Goal: Task Accomplishment & Management: Complete application form

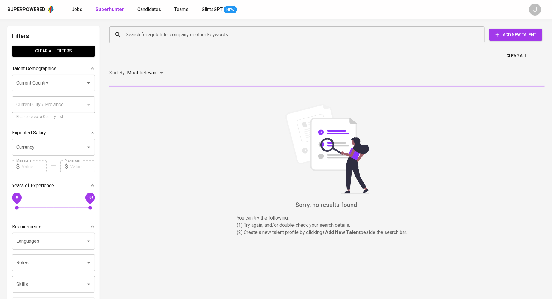
click at [505, 39] on button "Add New Talent" at bounding box center [515, 35] width 53 height 12
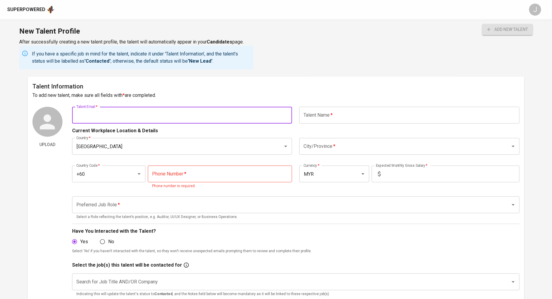
click at [138, 120] on input "text" at bounding box center [182, 115] width 220 height 17
paste input "sky949494@gmail.com"
type input "sky949494@gmail.com"
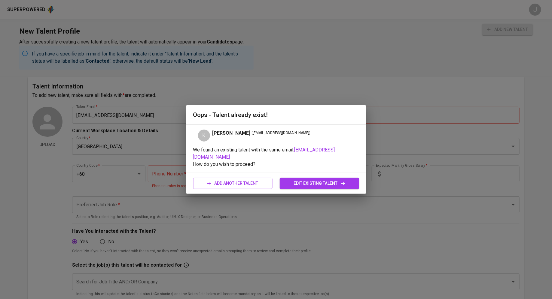
click at [305, 180] on span "edit existing talent" at bounding box center [319, 184] width 70 height 8
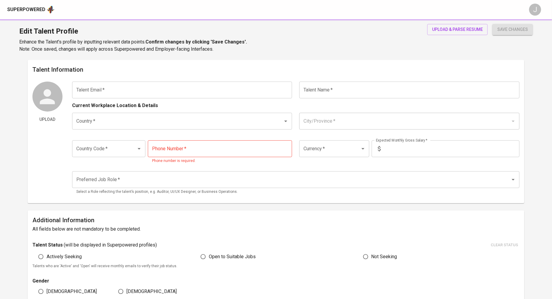
type input "sky949494@gmail.com"
type input "[PERSON_NAME]"
type input "Singapore"
type input "+65"
type input "SGD"
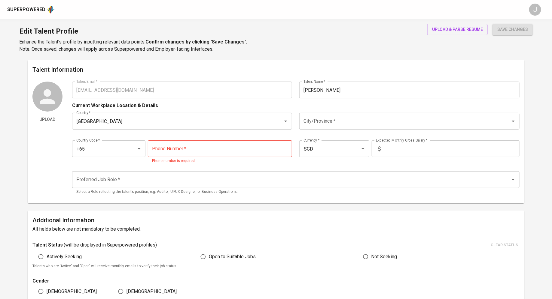
click at [102, 157] on div "Country Code   * +65 Country Code *" at bounding box center [109, 153] width 74 height 24
click at [98, 154] on input "+65" at bounding box center [100, 148] width 51 height 11
click at [100, 168] on li "+60" at bounding box center [108, 166] width 73 height 11
type input "+60"
click at [198, 125] on input "Singapore" at bounding box center [174, 121] width 198 height 11
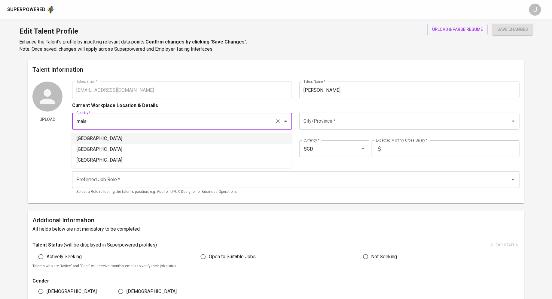
click at [199, 142] on li "[GEOGRAPHIC_DATA]" at bounding box center [182, 138] width 220 height 11
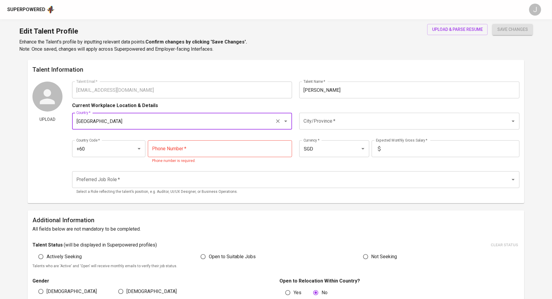
type input "[GEOGRAPHIC_DATA]"
click at [215, 150] on input "tel" at bounding box center [220, 149] width 144 height 17
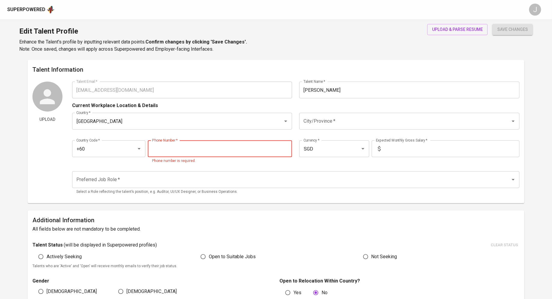
paste input "11-1863-8376"
type input "11-1863-8376"
click at [330, 121] on input "City/Province   *" at bounding box center [401, 121] width 198 height 11
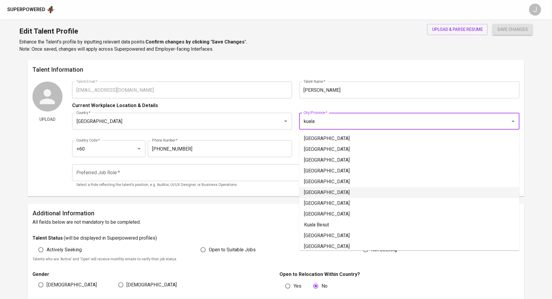
click at [339, 192] on li "[GEOGRAPHIC_DATA]" at bounding box center [409, 192] width 220 height 11
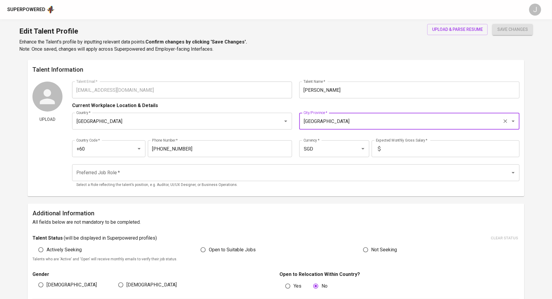
type input "[GEOGRAPHIC_DATA]"
click at [408, 155] on input "text" at bounding box center [451, 149] width 136 height 17
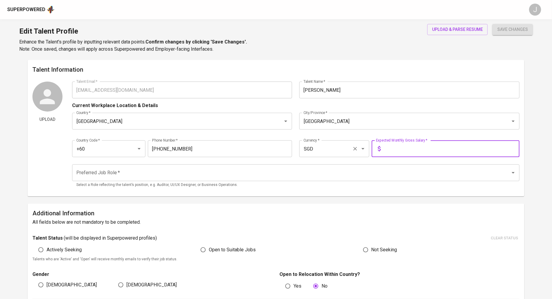
click at [319, 146] on input "SGD" at bounding box center [325, 148] width 47 height 11
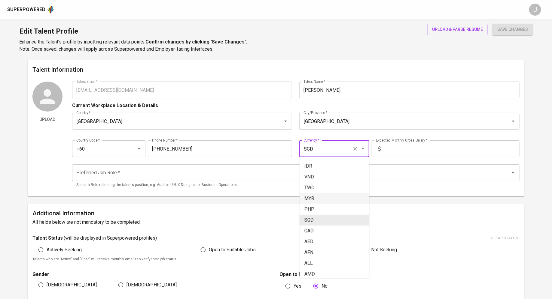
click at [323, 199] on li "MYR" at bounding box center [334, 198] width 70 height 11
type input "MYR"
click at [407, 150] on input "text" at bounding box center [451, 149] width 136 height 17
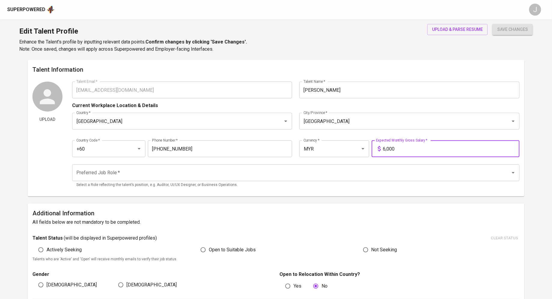
click at [206, 180] on div "Preferred Job Role *" at bounding box center [295, 173] width 447 height 17
type input "6,000"
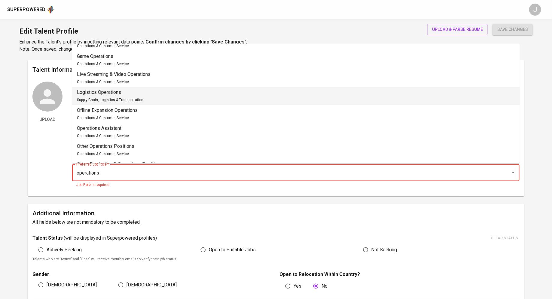
scroll to position [108, 0]
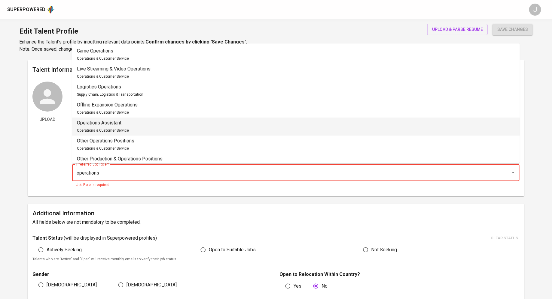
click at [151, 127] on li "Operations Assistant Operations & Customer Service" at bounding box center [296, 127] width 448 height 18
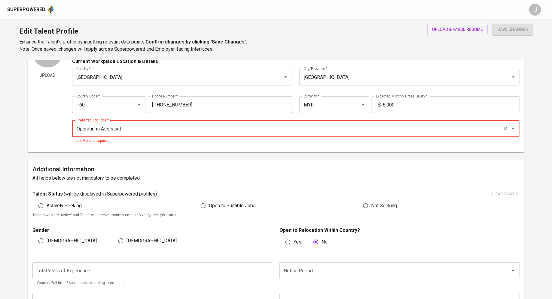
scroll to position [119, 0]
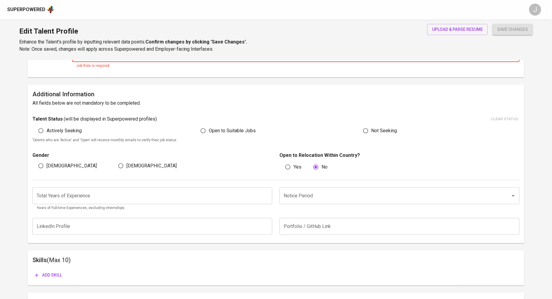
type input "Operations Assistant"
click at [55, 199] on input "number" at bounding box center [152, 196] width 240 height 17
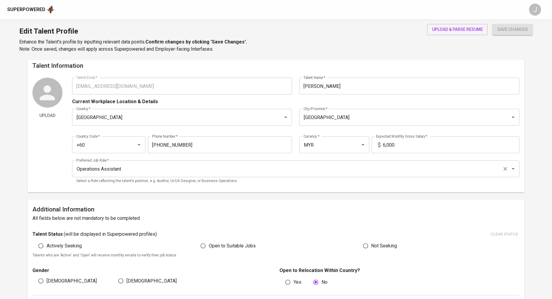
scroll to position [6, 0]
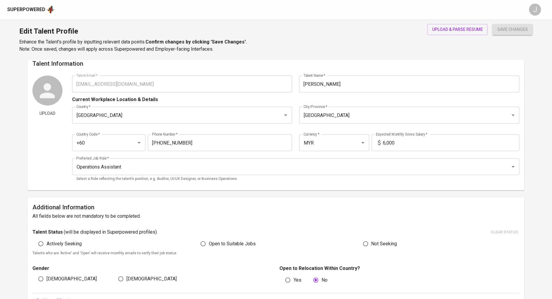
click at [465, 29] on span "upload & parse resume" at bounding box center [457, 30] width 51 height 8
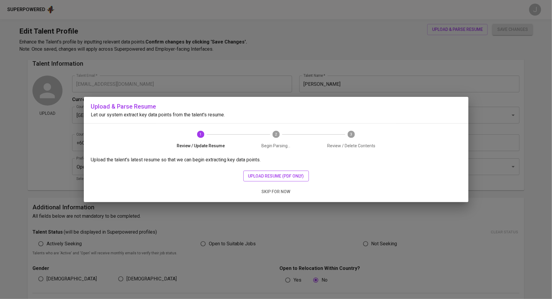
click at [259, 179] on span "upload resume (pdf only)" at bounding box center [276, 177] width 56 height 8
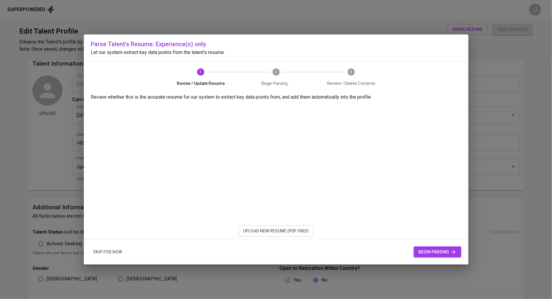
click at [435, 252] on span "begin parsing" at bounding box center [437, 253] width 38 height 8
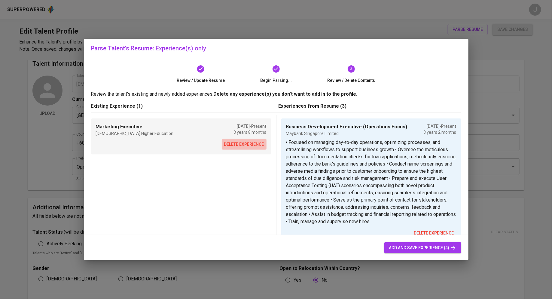
click at [240, 145] on span "delete experience" at bounding box center [244, 145] width 40 height 8
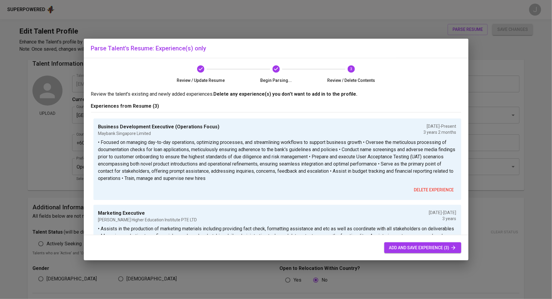
click at [410, 247] on span "add and save experience (3)" at bounding box center [422, 248] width 67 height 8
type input "Singapore"
type input "Business Development Executive (Operations Focus)"
type input "Maybank Singapore Limited"
type input "07/01/2022"
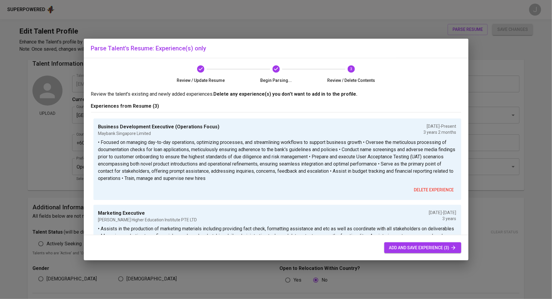
type textarea "• Focused on managing day-to-day operations, optimizing processes, and streamli…"
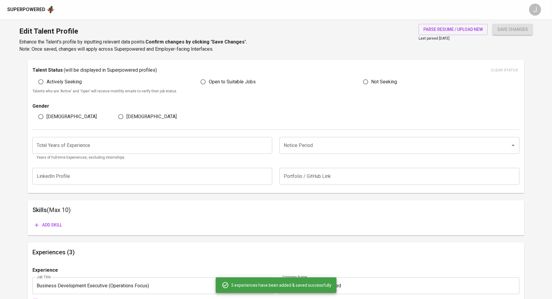
scroll to position [0, 0]
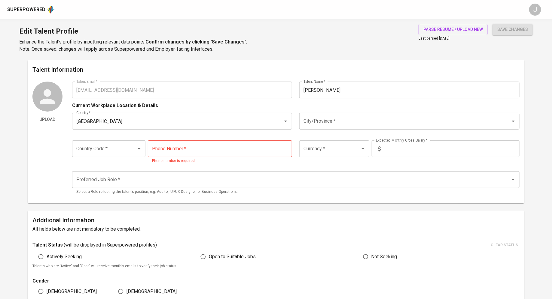
click at [174, 153] on input "tel" at bounding box center [220, 149] width 144 height 17
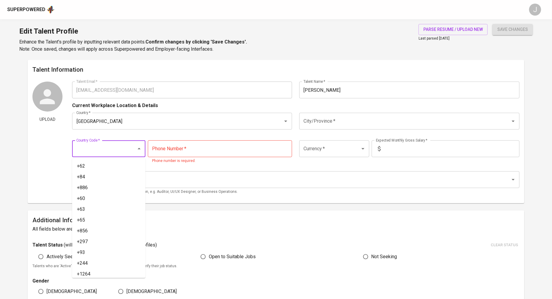
click at [125, 144] on input "Country Code   *" at bounding box center [100, 148] width 51 height 11
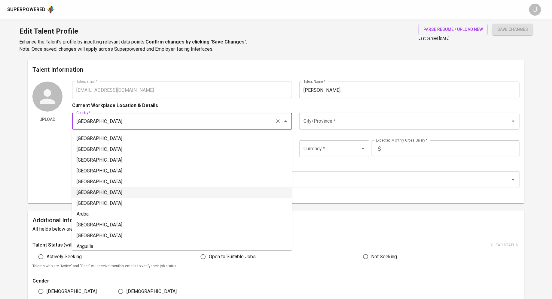
click at [127, 124] on input "Singapore" at bounding box center [174, 121] width 198 height 11
click at [320, 170] on div "Preferred Job Role   * Preferred Job Role * Select a Role reflecting the talent…" at bounding box center [295, 183] width 447 height 31
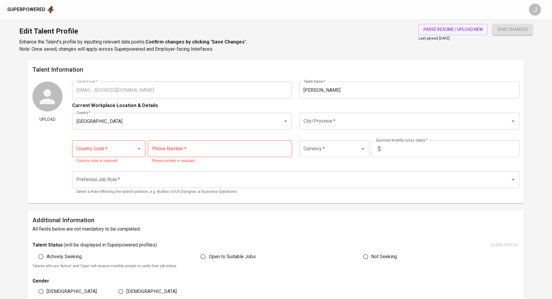
click at [206, 149] on input "tel" at bounding box center [220, 149] width 144 height 17
paste input "1118638376"
type input "1118638376"
click at [85, 154] on input "Country Code   *" at bounding box center [100, 148] width 51 height 11
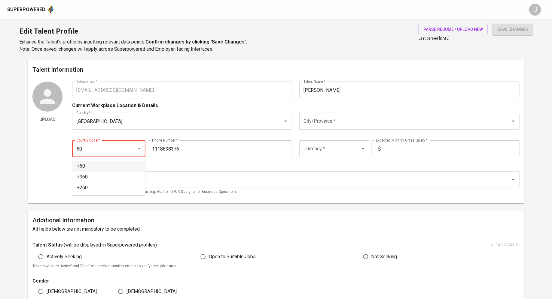
click at [86, 167] on li "+60" at bounding box center [108, 166] width 73 height 11
type input "+60"
type input "11-1863-8376"
type input "+60"
click at [126, 125] on input "Singapore" at bounding box center [174, 121] width 198 height 11
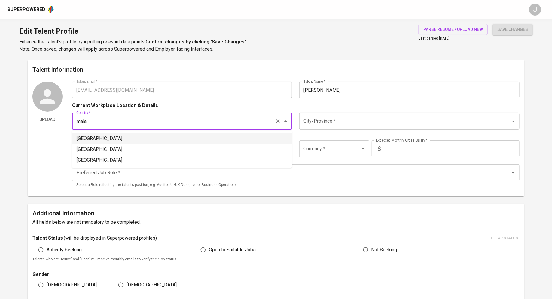
click at [133, 140] on li "Malaysia" at bounding box center [182, 138] width 220 height 11
type input "Malaysia"
type input "MYR"
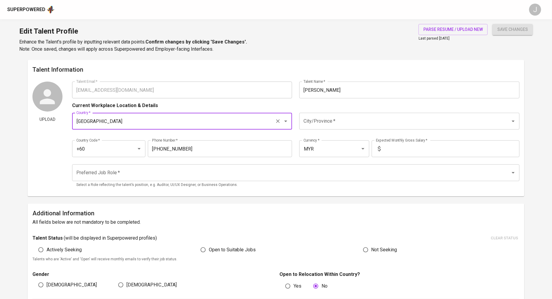
type input "Malaysia"
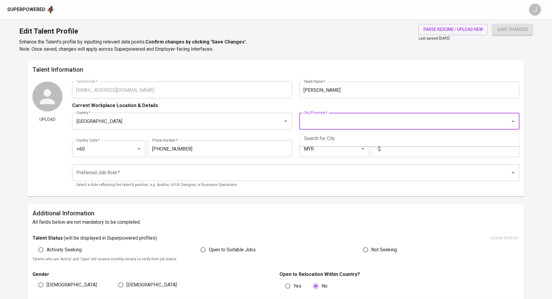
click at [368, 126] on input "City/Province   *" at bounding box center [401, 121] width 198 height 11
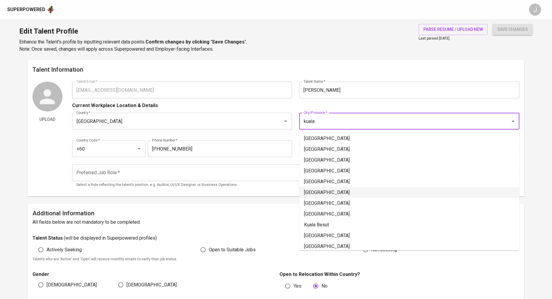
click at [373, 191] on li "Kuala Lumpur" at bounding box center [409, 192] width 220 height 11
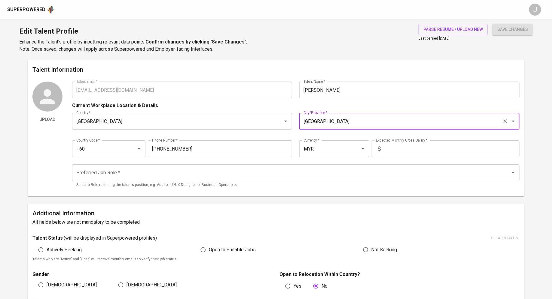
type input "Kuala Lumpur"
click at [414, 150] on input "text" at bounding box center [451, 149] width 136 height 17
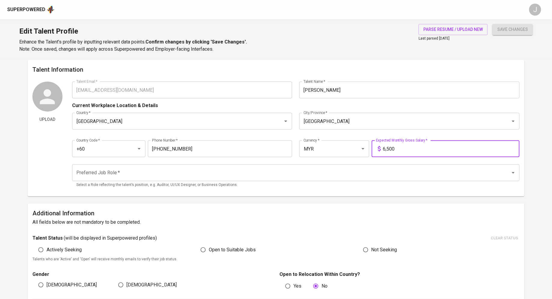
type input "6,500"
click at [174, 172] on input "Preferred Job Role   *" at bounding box center [287, 172] width 425 height 11
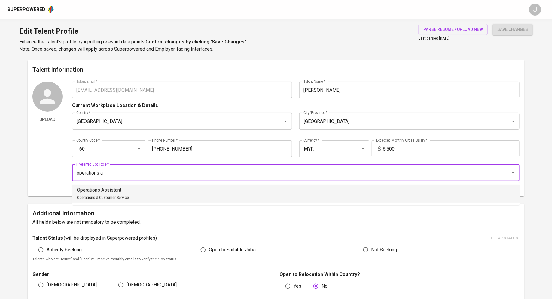
click at [138, 189] on li "Operations Assistant Operations & Customer Service" at bounding box center [296, 194] width 448 height 18
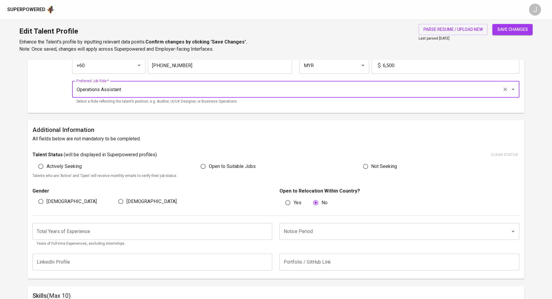
scroll to position [87, 0]
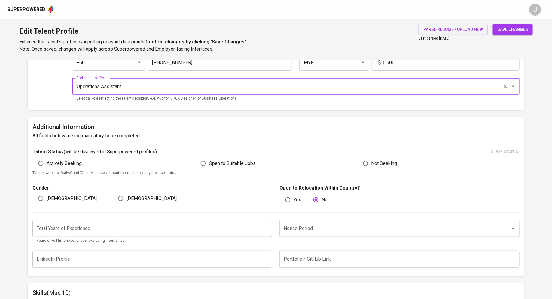
type input "Operations Assistant"
click at [224, 165] on span "Open to Suitable Jobs" at bounding box center [232, 163] width 47 height 7
click at [209, 165] on input "Open to Suitable Jobs" at bounding box center [202, 163] width 11 height 11
radio input "true"
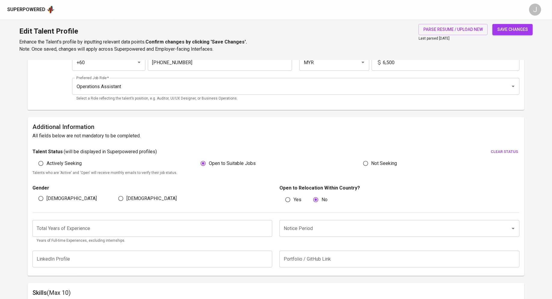
click at [123, 199] on input "Female" at bounding box center [120, 198] width 11 height 11
radio input "true"
click at [153, 230] on input "number" at bounding box center [152, 228] width 240 height 17
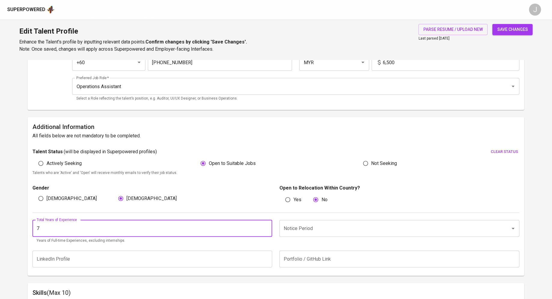
type input "7"
click at [179, 204] on div "Female" at bounding box center [152, 198] width 80 height 11
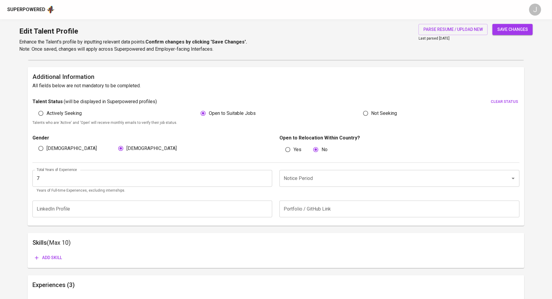
scroll to position [156, 0]
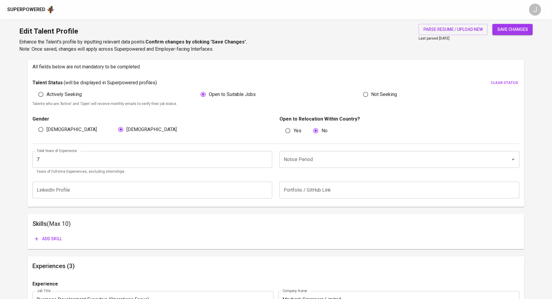
click at [326, 159] on input "Notice Period" at bounding box center [391, 159] width 218 height 11
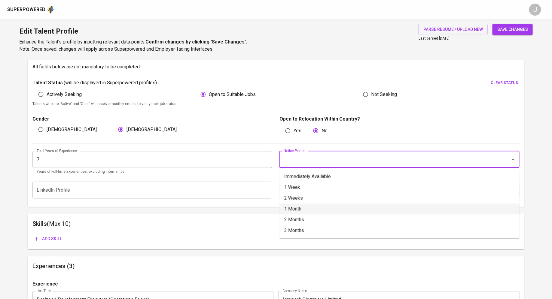
click at [294, 211] on li "1 Month" at bounding box center [399, 209] width 240 height 11
type input "1 Month"
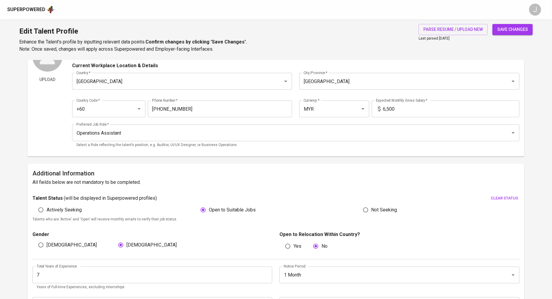
scroll to position [0, 0]
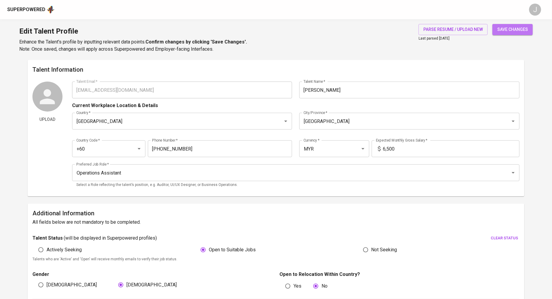
click at [518, 34] on button "save changes" at bounding box center [512, 29] width 40 height 11
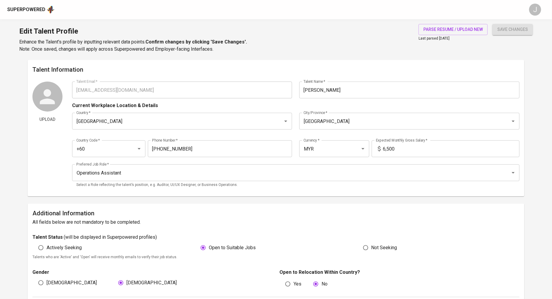
click at [24, 11] on div "Superpowered" at bounding box center [26, 9] width 38 height 7
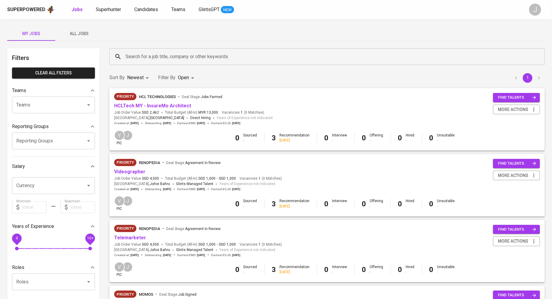
click at [110, 14] on div "Superpowered Jobs Superhunter Candidates Teams GlintsGPT NEW" at bounding box center [266, 9] width 518 height 9
click at [110, 11] on span "Superhunter" at bounding box center [108, 10] width 25 height 6
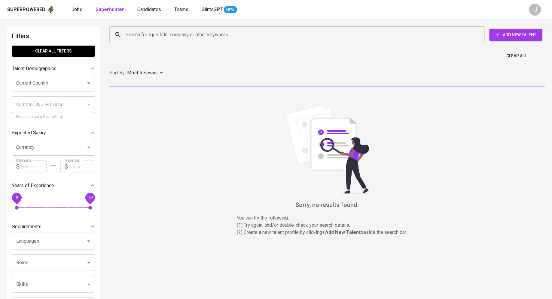
click at [143, 34] on input "Search for a job title, company or other keywords" at bounding box center [298, 34] width 349 height 11
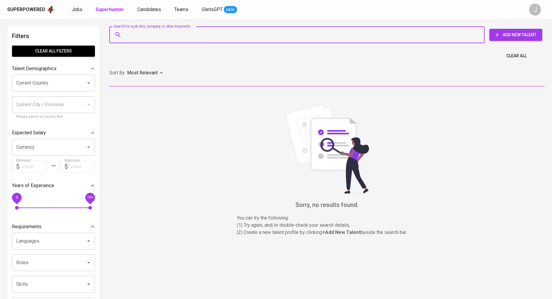
paste input "sky949494@gmail.com"
type input "sky949494@gmail.com"
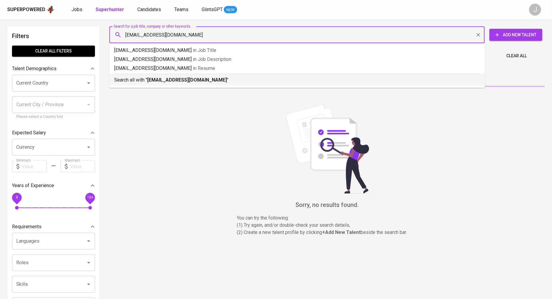
click at [152, 81] on b "sky949494@gmail.com" at bounding box center [187, 80] width 80 height 6
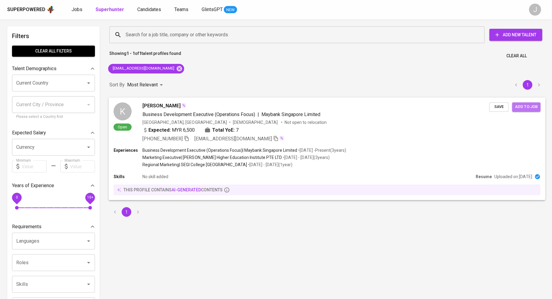
click at [521, 109] on span "Add to job" at bounding box center [526, 107] width 22 height 7
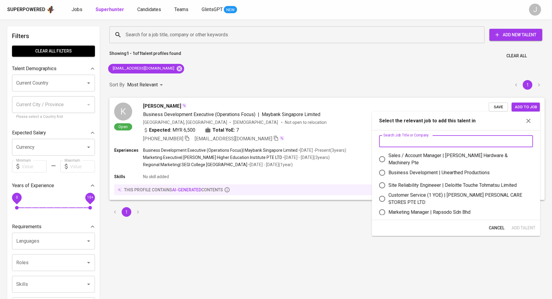
click at [427, 141] on input "text" at bounding box center [456, 141] width 154 height 12
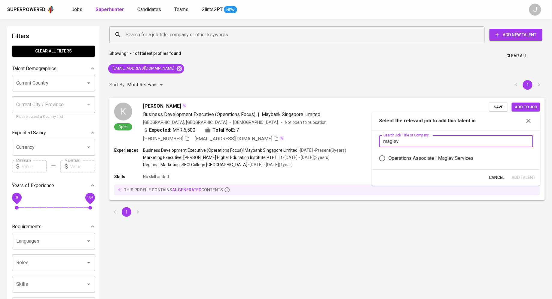
type input "maglev"
click at [412, 158] on div "Operations Associate | Maglev Services" at bounding box center [430, 158] width 85 height 7
click at [388, 158] on input "Operations Associate | Maglev Services" at bounding box center [382, 158] width 13 height 13
radio input "true"
click at [524, 177] on span "Add Talent" at bounding box center [524, 178] width 24 height 8
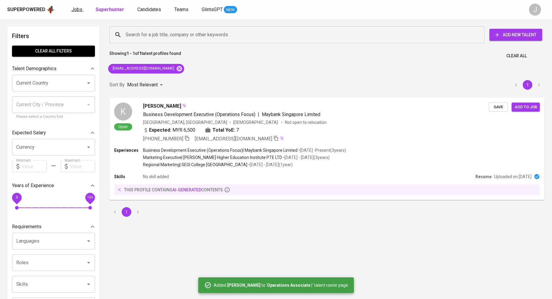
click at [74, 8] on span "Jobs" at bounding box center [76, 10] width 11 height 6
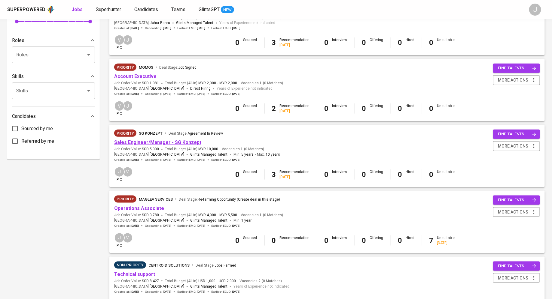
scroll to position [275, 0]
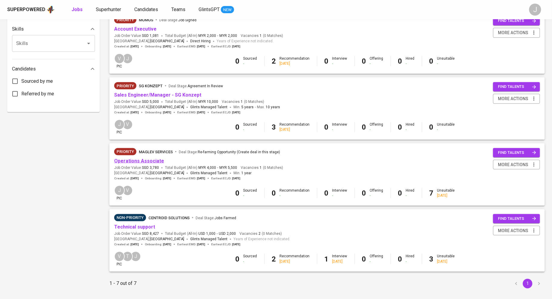
click at [150, 163] on link "Operations Associate" at bounding box center [139, 161] width 50 height 6
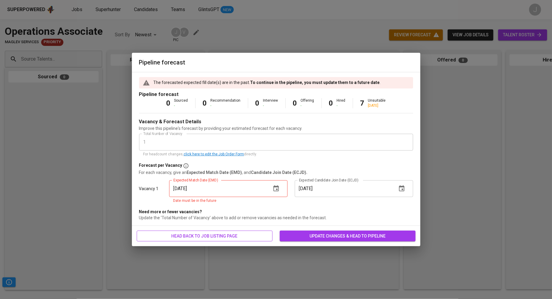
click at [205, 236] on span "head back to job listing page" at bounding box center [204, 237] width 126 height 8
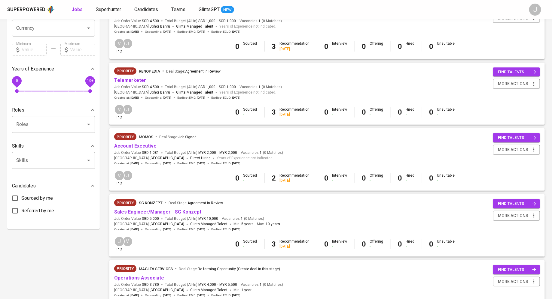
scroll to position [287, 0]
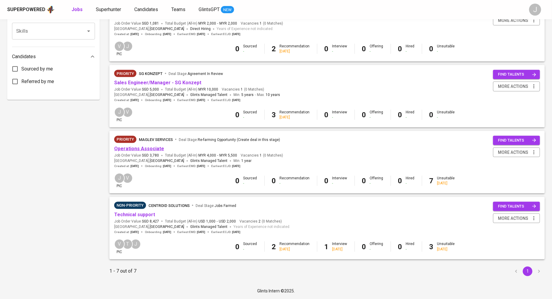
click at [144, 148] on link "Operations Associate" at bounding box center [139, 149] width 50 height 6
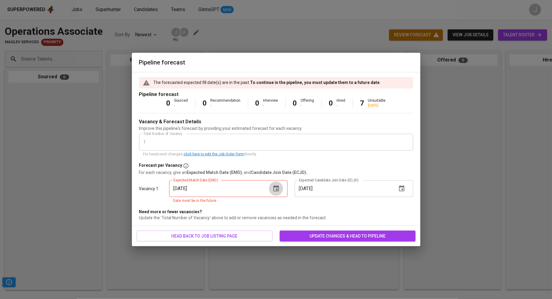
click at [274, 186] on icon "button" at bounding box center [275, 189] width 5 height 6
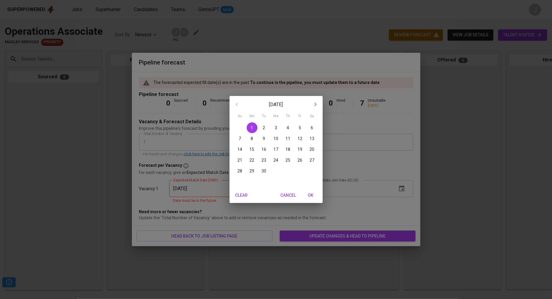
click at [262, 161] on p "23" at bounding box center [264, 160] width 5 height 6
type input "09/23/2025"
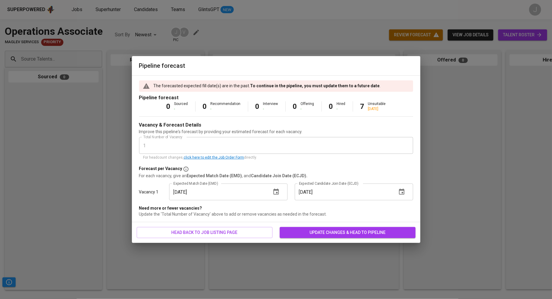
click at [333, 232] on span "update changes & head to pipeline" at bounding box center [347, 233] width 126 height 8
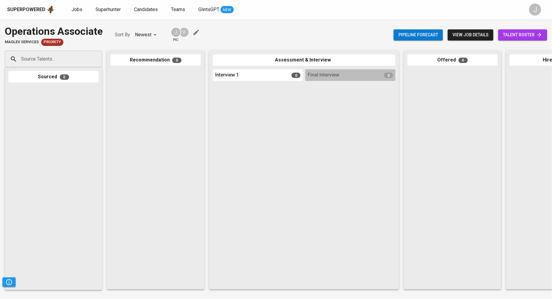
click at [49, 52] on div "Source Talents..." at bounding box center [53, 59] width 97 height 17
paste input "sky949494@gmail.com"
type input "sky949494@gmail.com"
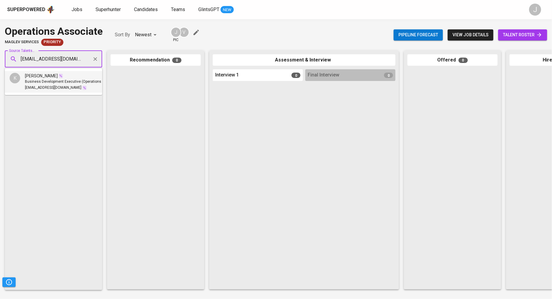
click at [58, 79] on span "Business Development Executive (Operations Focus)" at bounding box center [69, 82] width 89 height 6
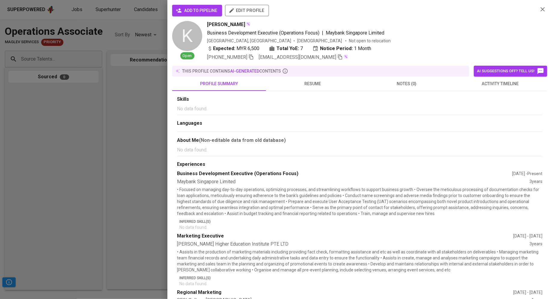
click at [201, 10] on span "add to pipeline" at bounding box center [197, 11] width 40 height 8
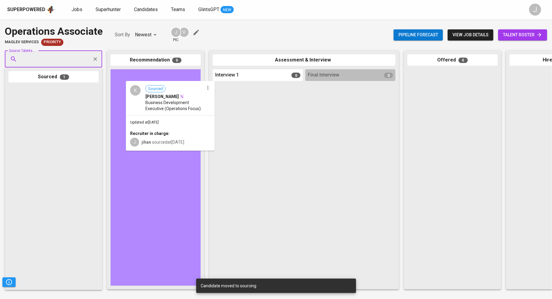
drag, startPoint x: 39, startPoint y: 125, endPoint x: 158, endPoint y: 119, distance: 119.4
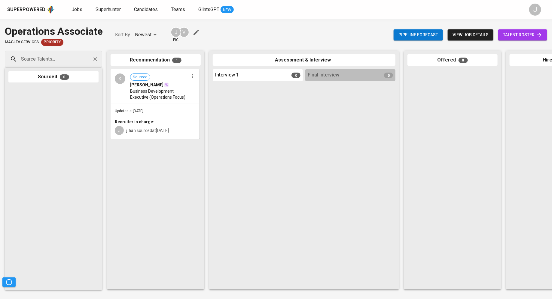
click at [74, 62] on input "Source Talents..." at bounding box center [51, 58] width 63 height 11
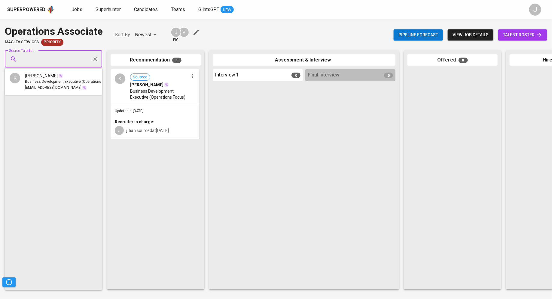
paste input "acesyl94@gmail.com"
type input "acesyl94@gmail.com"
click at [62, 80] on li "S Sylvy Wong acesyl94@gmail.com" at bounding box center [53, 79] width 97 height 16
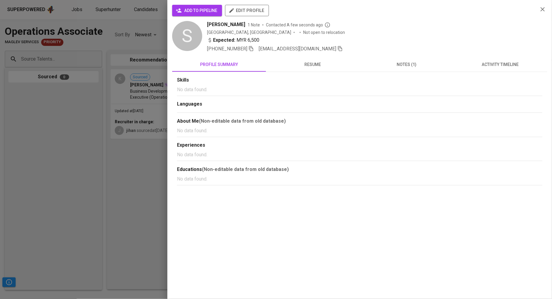
click at [393, 63] on span "notes (1)" at bounding box center [406, 65] width 87 height 8
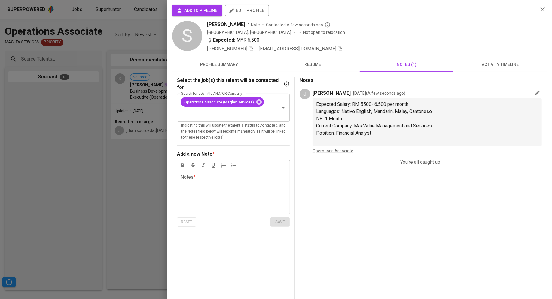
click at [207, 17] on div "add to pipeline edit profile" at bounding box center [352, 13] width 361 height 16
click at [200, 11] on span "add to pipeline" at bounding box center [197, 11] width 40 height 8
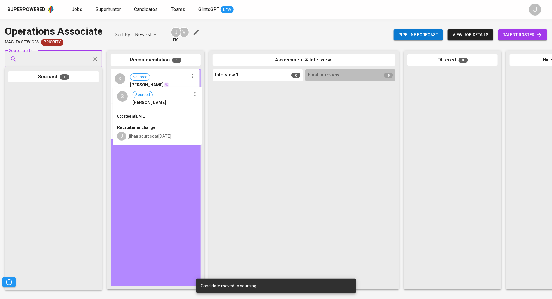
drag, startPoint x: 34, startPoint y: 102, endPoint x: 141, endPoint y: 103, distance: 106.6
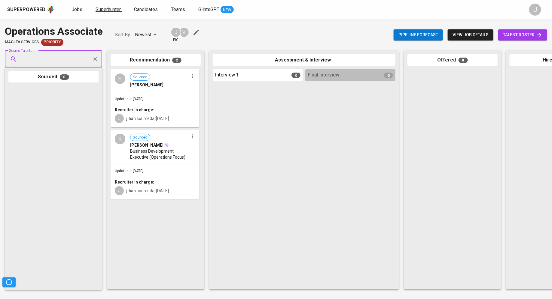
click at [102, 10] on span "Superhunter" at bounding box center [108, 10] width 25 height 6
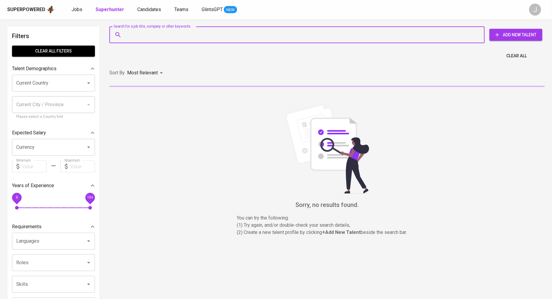
click at [142, 31] on input "Search for a job title, company or other keywords" at bounding box center [298, 34] width 349 height 11
paste input "acesyl94@gmail.com"
type input "acesyl94@gmail.com"
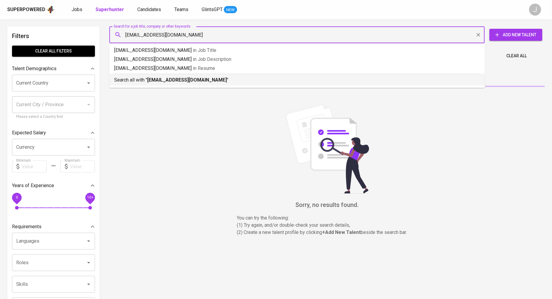
click at [168, 77] on p "Search all with " acesyl94@gmail.com "" at bounding box center [297, 80] width 366 height 7
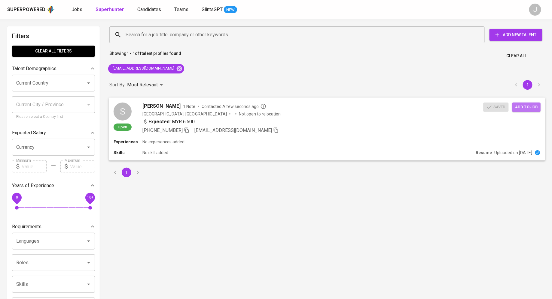
click at [531, 102] on button "Add to job" at bounding box center [526, 106] width 28 height 9
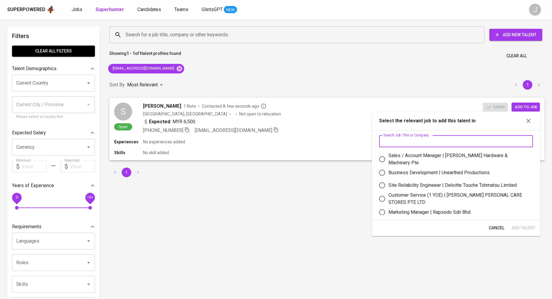
click at [469, 137] on input "text" at bounding box center [456, 141] width 154 height 12
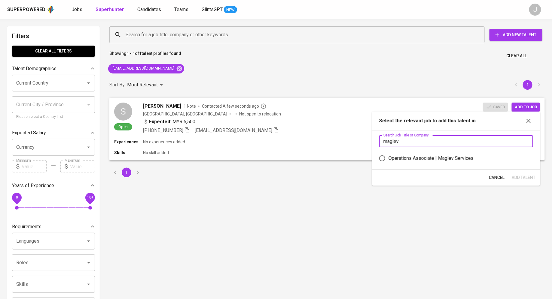
type input "maglev"
click at [442, 157] on div "Operations Associate | Maglev Services" at bounding box center [430, 158] width 85 height 7
click at [388, 157] on input "Operations Associate | Maglev Services" at bounding box center [382, 158] width 13 height 13
radio input "true"
click at [519, 180] on span "Add Talent" at bounding box center [524, 178] width 24 height 8
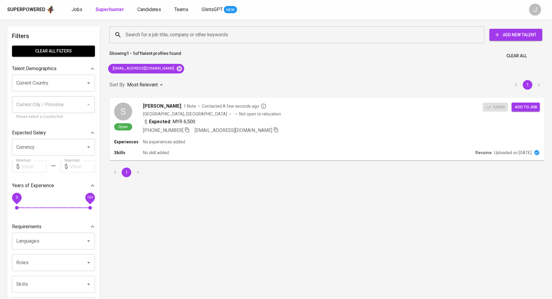
click at [515, 34] on span "Add New Talent" at bounding box center [515, 35] width 43 height 8
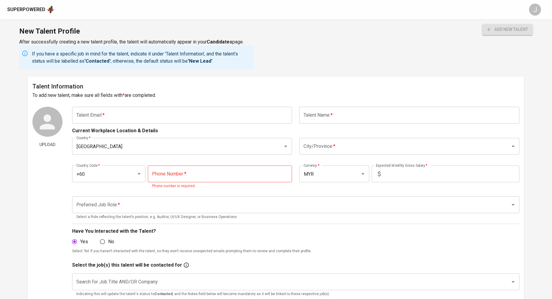
click at [159, 117] on input "text" at bounding box center [182, 115] width 220 height 17
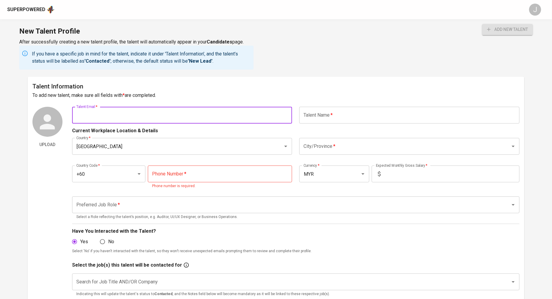
paste input "yewhooi@yahoo.com"
type input "yewhooi@yahoo.com"
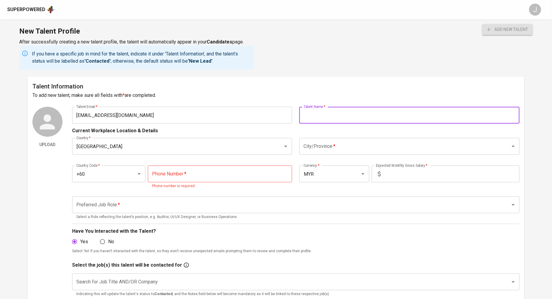
click at [357, 114] on input "text" at bounding box center [409, 115] width 220 height 17
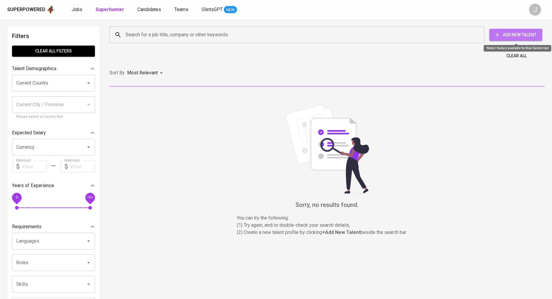
click at [513, 34] on span "Add New Talent" at bounding box center [515, 35] width 43 height 8
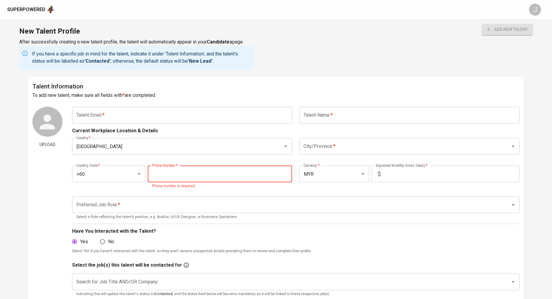
click at [191, 175] on input "tel" at bounding box center [220, 174] width 144 height 17
click at [218, 112] on input "text" at bounding box center [182, 115] width 220 height 17
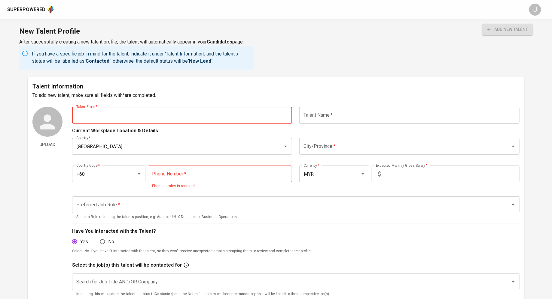
paste input "[EMAIL_ADDRESS][DOMAIN_NAME]"
type input "[EMAIL_ADDRESS][DOMAIN_NAME]"
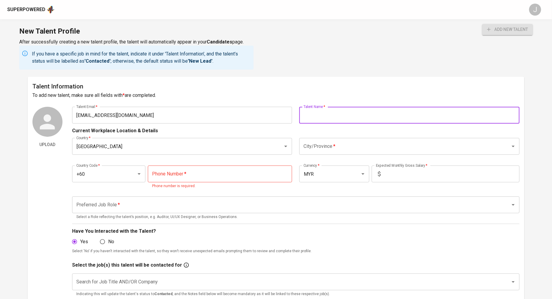
click at [342, 115] on input "text" at bounding box center [409, 115] width 220 height 17
type input "[PERSON_NAME]"
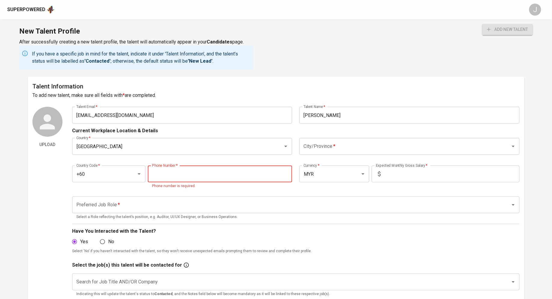
click at [203, 177] on input "tel" at bounding box center [220, 174] width 144 height 17
paste input "[PHONE_NUMBER]"
type input "[PHONE_NUMBER]"
click at [355, 149] on input "City/Province   *" at bounding box center [401, 146] width 198 height 11
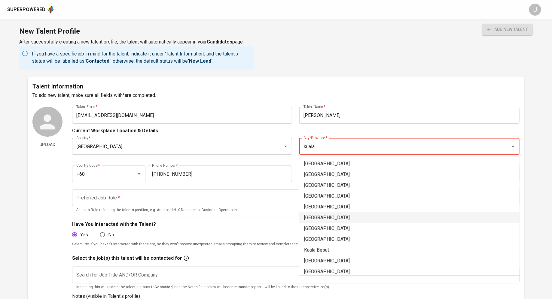
click at [332, 221] on li "Kuala Lumpur" at bounding box center [409, 218] width 220 height 11
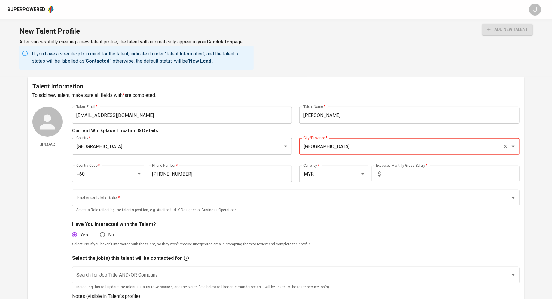
type input "Kuala Lumpur"
click at [399, 177] on input "text" at bounding box center [451, 174] width 136 height 17
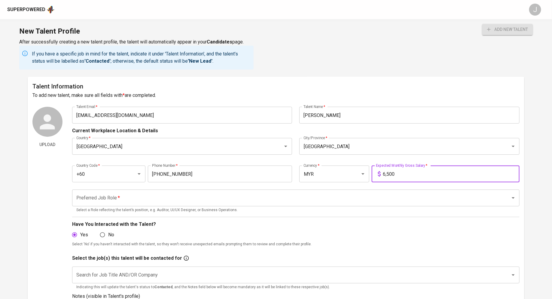
type input "6,500"
click at [178, 199] on input "Preferred Job Role   *" at bounding box center [287, 198] width 425 height 11
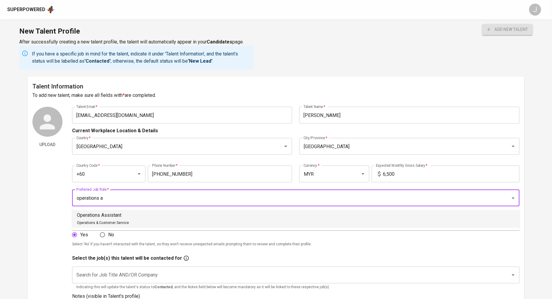
click at [134, 211] on li "Operations Assistant Operations & Customer Service" at bounding box center [296, 219] width 448 height 18
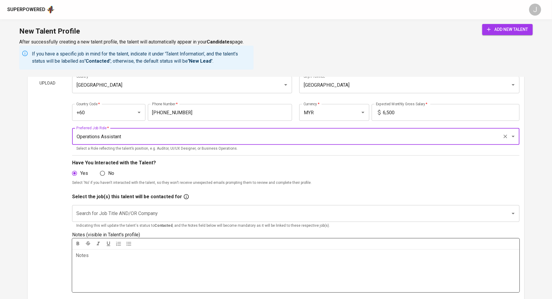
scroll to position [77, 0]
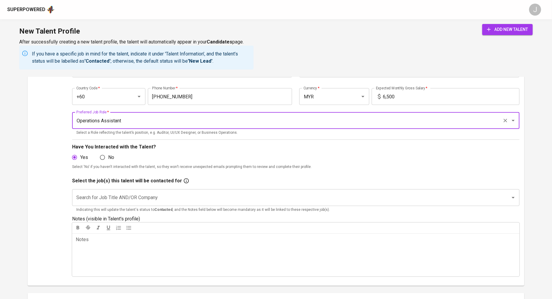
type input "Operations Assistant"
click at [163, 195] on input "Search for Job Title AND/OR Company" at bounding box center [287, 197] width 425 height 11
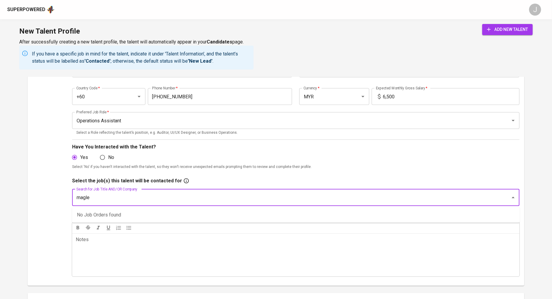
type input "maglev"
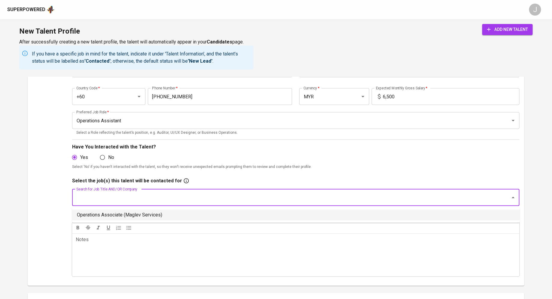
click at [136, 211] on li "Operations Associate (Maglev Services)" at bounding box center [296, 215] width 448 height 11
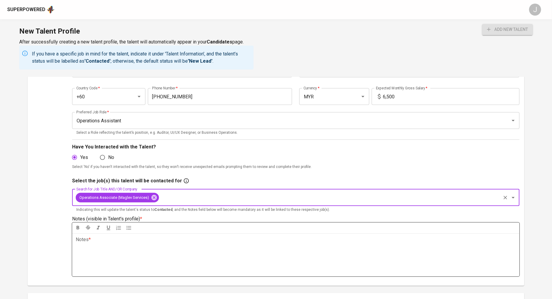
click at [125, 248] on div "Notes * ﻿" at bounding box center [295, 255] width 447 height 43
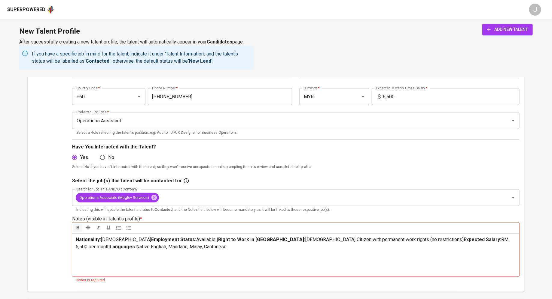
click at [151, 242] on span "Employment Status:" at bounding box center [173, 240] width 45 height 6
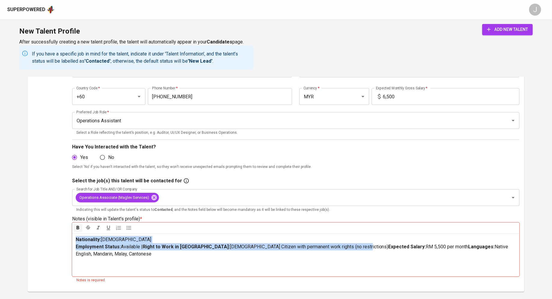
drag, startPoint x: 334, startPoint y: 246, endPoint x: 311, endPoint y: 220, distance: 34.7
click at [311, 220] on div "Select the job(s) this talent will be contacted for Search for Job Title AND/OR…" at bounding box center [295, 231] width 447 height 106
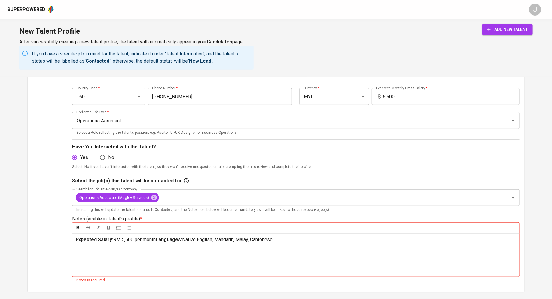
click at [124, 241] on span "RM 5,500 per month" at bounding box center [134, 240] width 42 height 6
click at [170, 241] on span "Languages:" at bounding box center [182, 240] width 26 height 6
click at [226, 248] on p "Languages: Native English, Mandarin, Malay, Cantonese" at bounding box center [296, 247] width 440 height 7
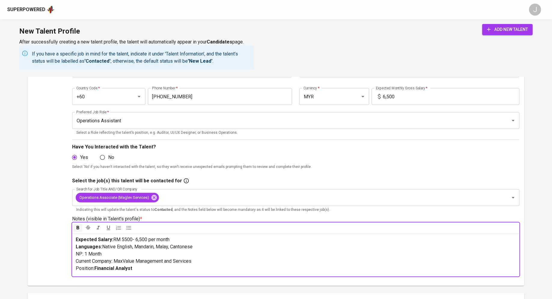
scroll to position [78, 0]
drag, startPoint x: 98, startPoint y: 276, endPoint x: 55, endPoint y: 276, distance: 43.0
click at [55, 276] on div "Upload Talent Email   * acesyl94@gmail.com Talent Email * Talent Name   * Sylvy…" at bounding box center [275, 157] width 487 height 257
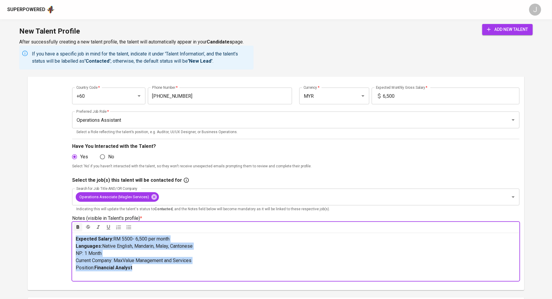
drag, startPoint x: 152, startPoint y: 268, endPoint x: 43, endPoint y: 223, distance: 117.7
click at [43, 223] on div "Upload Talent Email   * acesyl94@gmail.com Talent Email * Talent Name   * Sylvy…" at bounding box center [275, 157] width 487 height 257
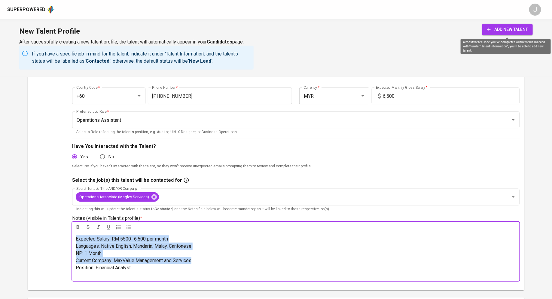
click at [512, 29] on span "add new talent" at bounding box center [507, 30] width 41 height 8
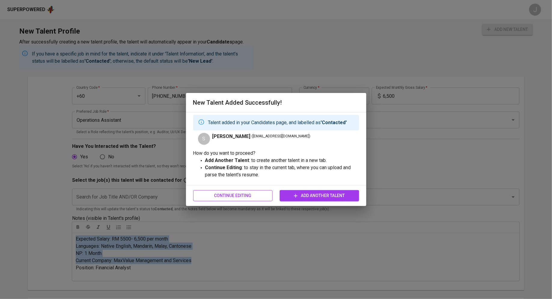
click at [257, 195] on span "Continue Editing" at bounding box center [233, 196] width 70 height 8
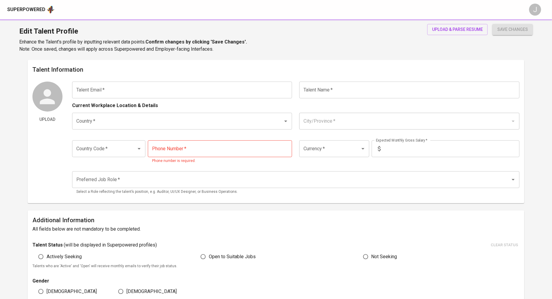
type input "acesyl94@gmail.com"
type input "[PERSON_NAME]"
type input "Malaysia"
type input "Kuala Lumpur"
type input "+60"
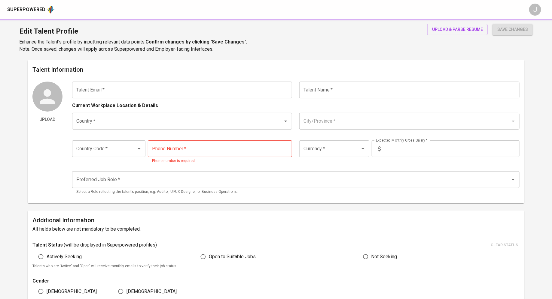
type input "16-528-2981"
type input "MYR"
type input "6,500"
type input "Operations Assistant"
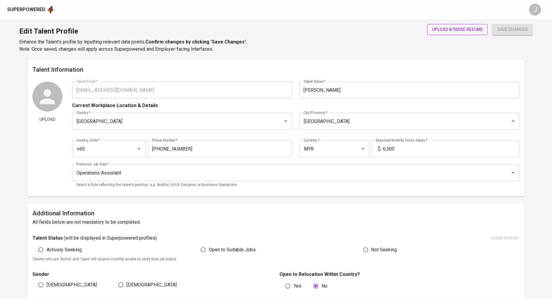
click at [457, 28] on span "upload & parse resume" at bounding box center [457, 30] width 51 height 8
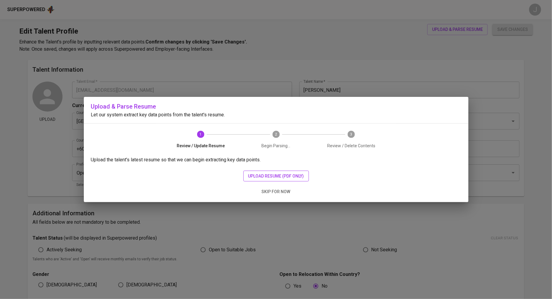
click at [287, 174] on span "upload resume (pdf only)" at bounding box center [276, 177] width 56 height 8
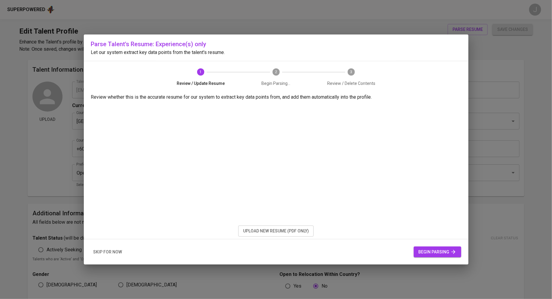
click at [445, 250] on span "begin parsing" at bounding box center [437, 253] width 38 height 8
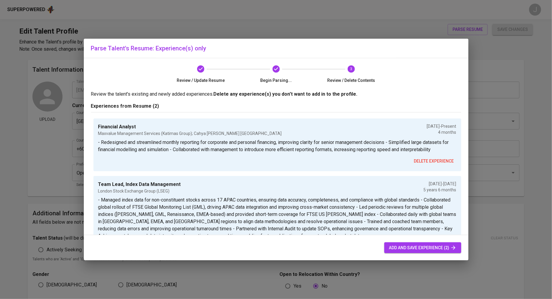
click at [429, 251] on span "add and save experience (2)" at bounding box center [422, 248] width 67 height 8
radio input "true"
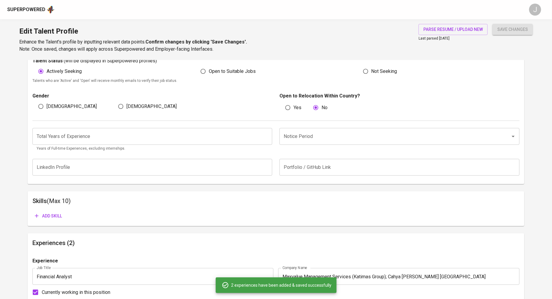
scroll to position [177, 0]
click at [171, 147] on p "Years of Full-time Experiences, excluding internships." at bounding box center [153, 149] width 232 height 6
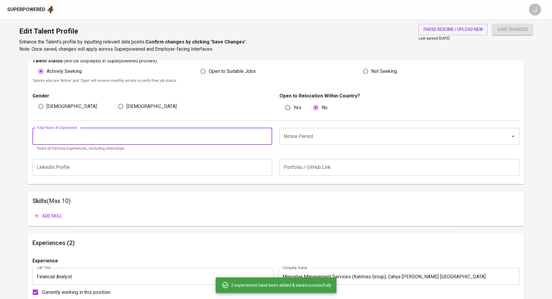
click at [171, 142] on input "number" at bounding box center [152, 136] width 240 height 17
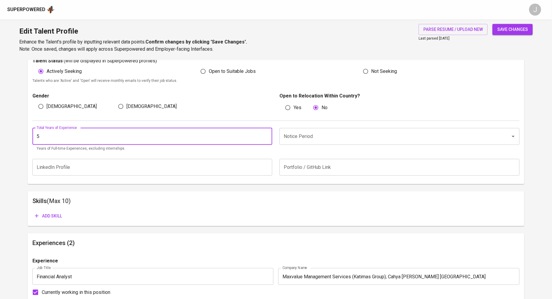
type input "5"
type input "6"
click at [331, 136] on input "Notice Period" at bounding box center [391, 136] width 218 height 11
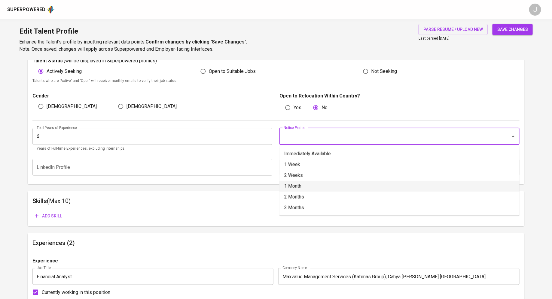
click at [303, 186] on li "1 Month" at bounding box center [399, 186] width 240 height 11
type input "1 Month"
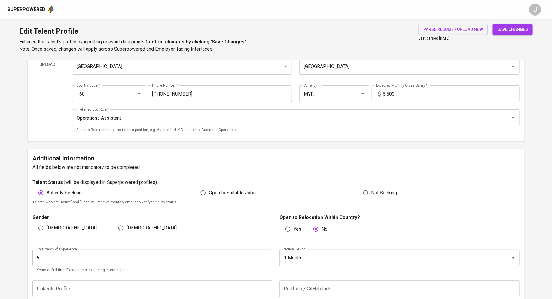
scroll to position [44, 0]
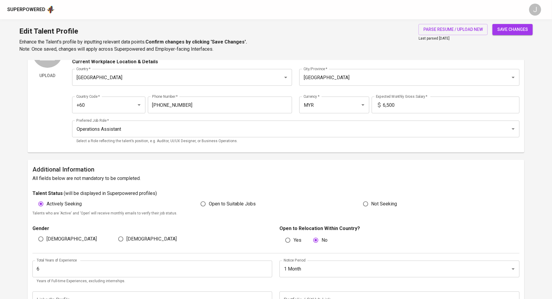
click at [121, 241] on input "Female" at bounding box center [120, 239] width 11 height 11
radio input "true"
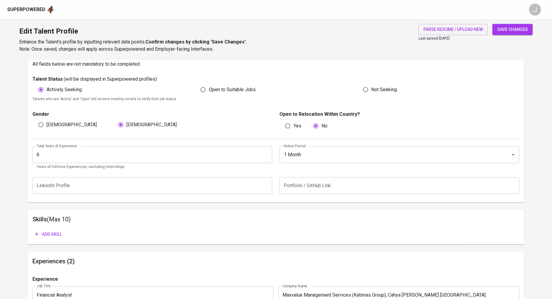
scroll to position [96, 0]
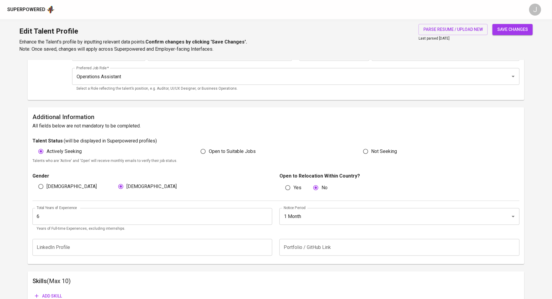
click at [524, 29] on span "save changes" at bounding box center [512, 30] width 31 height 8
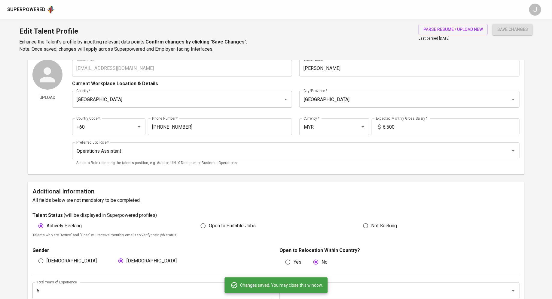
scroll to position [0, 0]
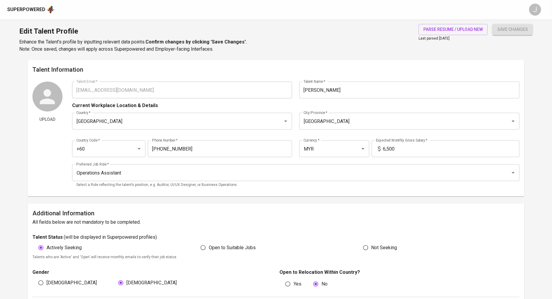
click at [41, 9] on div "Superpowered" at bounding box center [26, 9] width 38 height 7
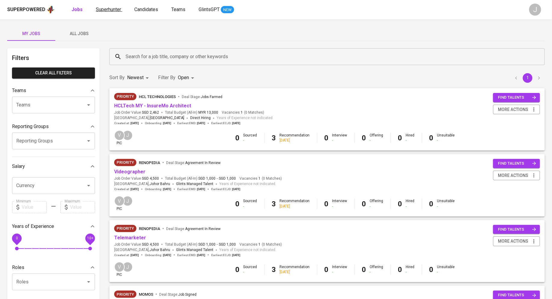
click at [112, 10] on span "Superhunter" at bounding box center [108, 10] width 25 height 6
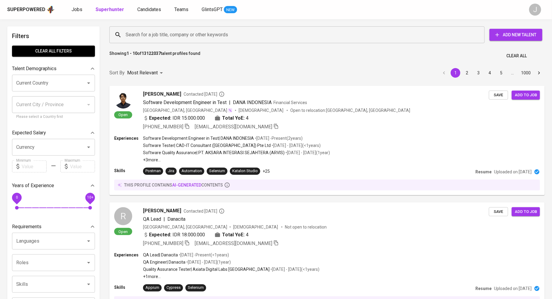
click at [177, 38] on input "Search for a job title, company or other keywords" at bounding box center [298, 34] width 349 height 11
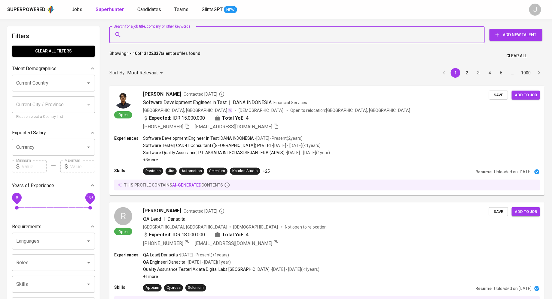
paste input "yewhooi@yahoo.com"
type input "yewhooi@yahoo.com"
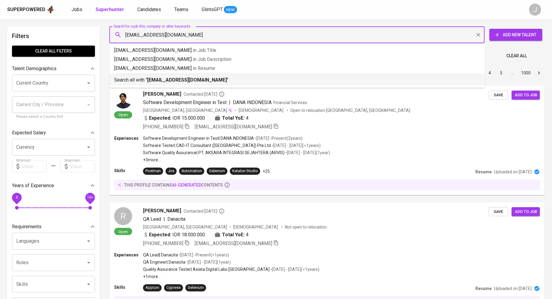
click at [175, 78] on b "yewhooi@yahoo.com" at bounding box center [187, 80] width 80 height 6
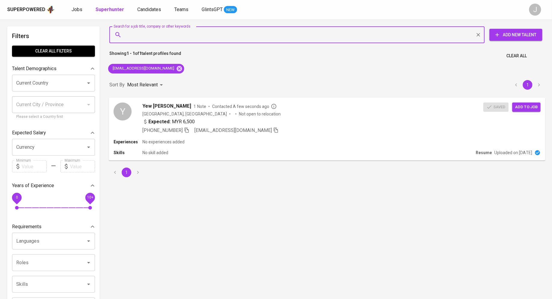
click at [535, 106] on span "Add to job" at bounding box center [526, 107] width 22 height 7
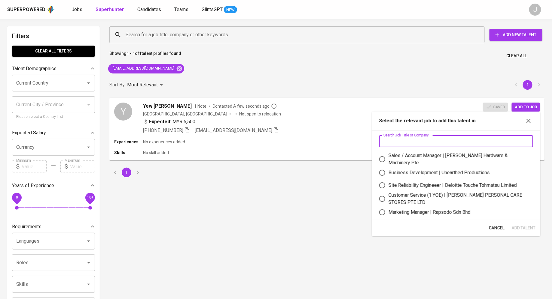
click at [445, 136] on input "text" at bounding box center [456, 141] width 154 height 12
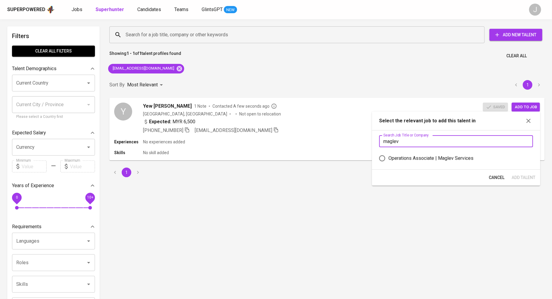
type input "maglev"
click at [425, 157] on div "Operations Associate | Maglev Services" at bounding box center [430, 158] width 85 height 7
click at [388, 157] on input "Operations Associate | Maglev Services" at bounding box center [382, 158] width 13 height 13
radio input "true"
click at [524, 177] on span "Add Talent" at bounding box center [524, 178] width 24 height 8
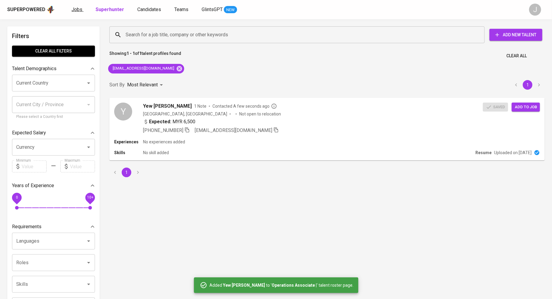
click at [71, 8] on span "Jobs" at bounding box center [76, 10] width 11 height 6
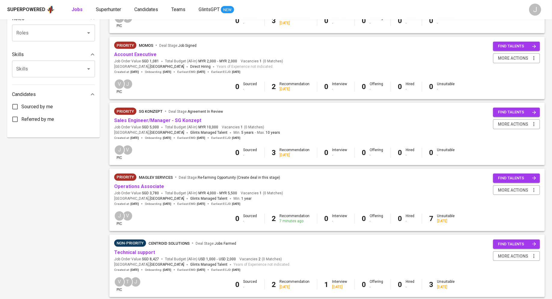
scroll to position [287, 0]
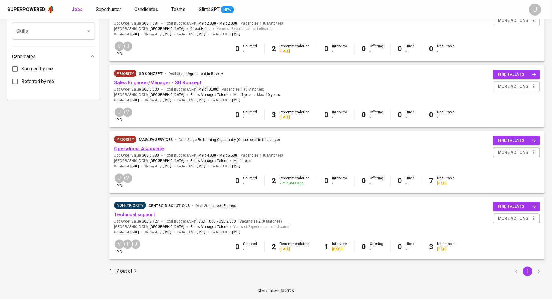
click at [141, 150] on link "Operations Associate" at bounding box center [139, 149] width 50 height 6
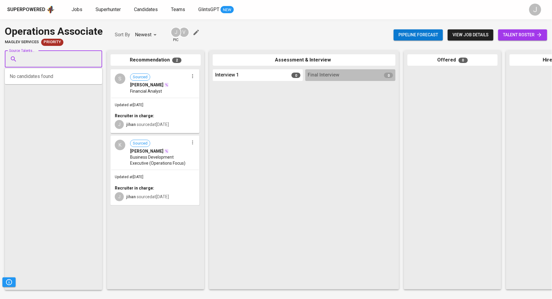
click at [38, 59] on input "Source Talents..." at bounding box center [51, 58] width 63 height 11
paste input "yewhooi@yahoo.com"
type input "yewhooi@yahoo.com"
click at [58, 75] on div "Yew [PERSON_NAME]" at bounding box center [53, 76] width 56 height 6
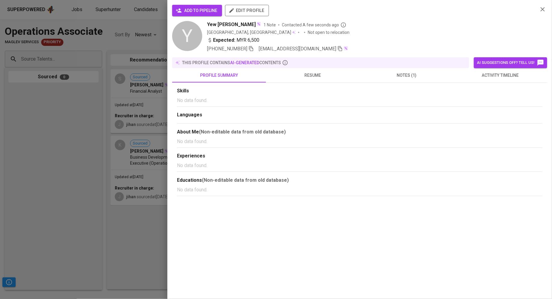
click at [197, 14] on button "add to pipeline" at bounding box center [197, 10] width 50 height 11
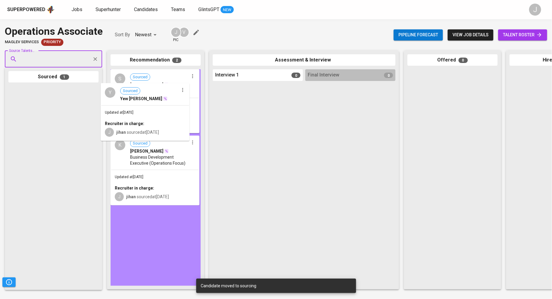
drag, startPoint x: 51, startPoint y: 109, endPoint x: 145, endPoint y: 105, distance: 93.8
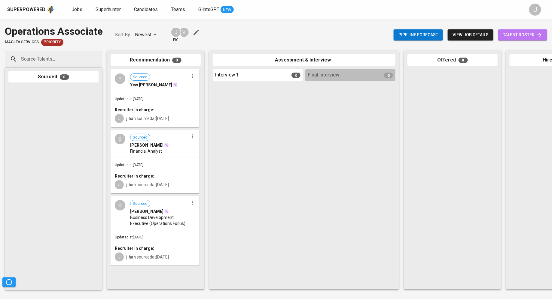
click at [533, 30] on link "talent roster" at bounding box center [522, 34] width 49 height 11
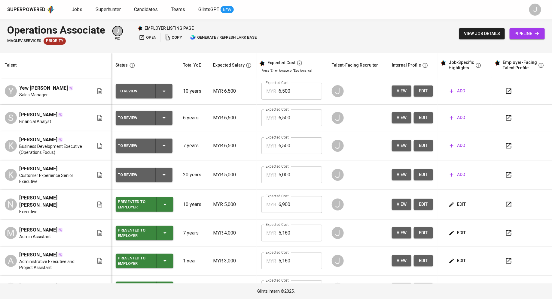
click at [448, 90] on icon "button" at bounding box center [451, 91] width 6 height 6
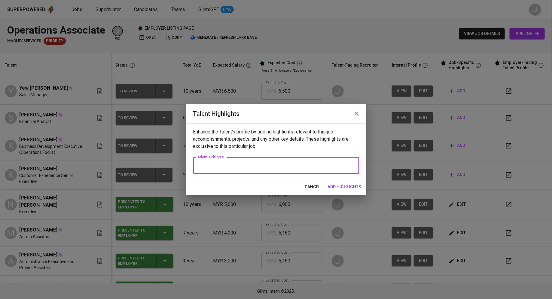
click at [239, 167] on textarea at bounding box center [275, 166] width 157 height 6
paste textarea "A dynamic and accomplished insurance professional with a decade of dedicated ex…"
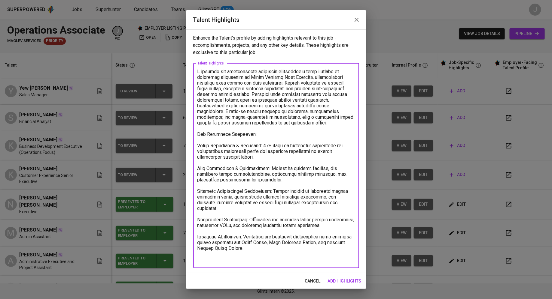
click at [198, 145] on textarea at bounding box center [275, 166] width 157 height 194
click at [223, 99] on textarea at bounding box center [275, 166] width 157 height 194
click at [199, 73] on textarea at bounding box center [275, 166] width 157 height 194
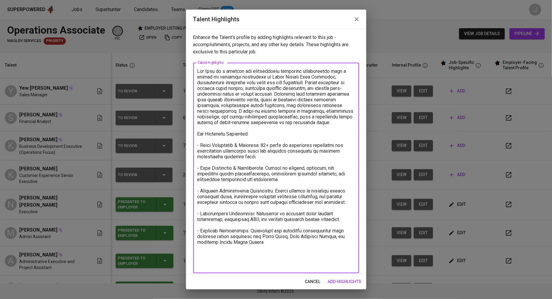
click at [261, 169] on textarea at bounding box center [275, 168] width 157 height 200
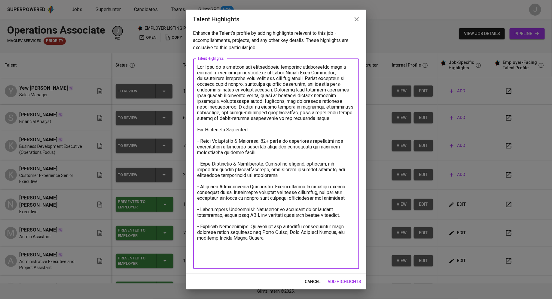
click at [257, 131] on textarea at bounding box center [275, 164] width 157 height 200
click at [267, 124] on textarea at bounding box center [275, 164] width 157 height 200
click at [294, 98] on textarea at bounding box center [275, 164] width 157 height 200
click at [325, 82] on textarea at bounding box center [275, 164] width 157 height 200
click at [269, 118] on textarea at bounding box center [275, 164] width 157 height 200
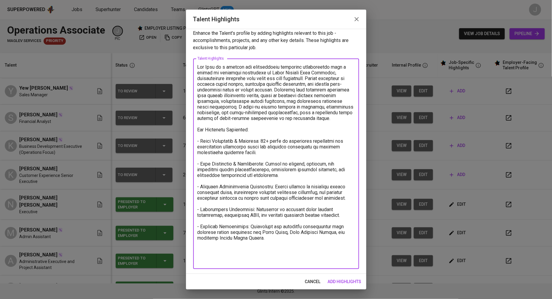
click at [253, 125] on textarea at bounding box center [275, 164] width 157 height 200
click at [318, 74] on textarea at bounding box center [275, 164] width 157 height 200
click at [323, 78] on textarea at bounding box center [275, 164] width 157 height 200
click at [310, 70] on textarea at bounding box center [275, 164] width 157 height 200
click at [330, 72] on textarea at bounding box center [275, 164] width 157 height 200
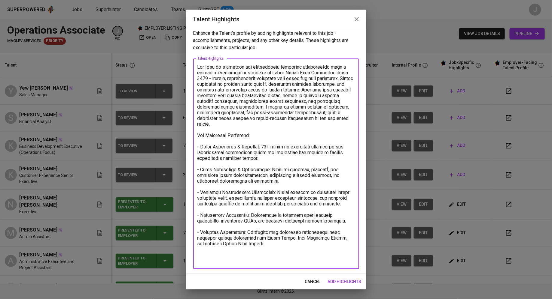
click at [269, 243] on textarea at bounding box center [275, 164] width 157 height 200
click at [291, 254] on textarea at bounding box center [275, 164] width 157 height 200
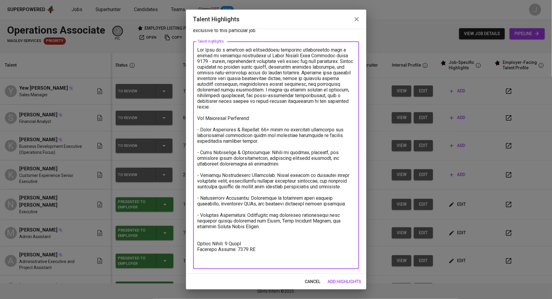
type textarea "Yew Hooi is a dynamic and accomplished insurance professional with a decade of …"
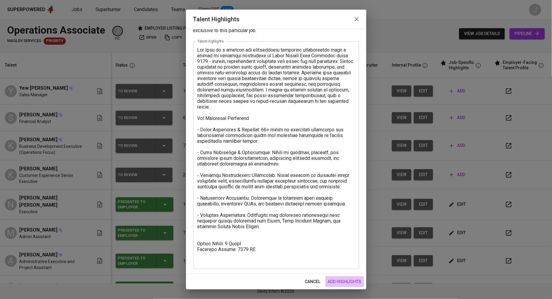
click at [345, 281] on span "add highlights" at bounding box center [345, 282] width 34 height 8
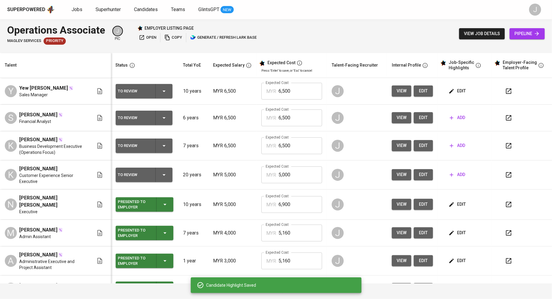
click at [450, 203] on span "edit" at bounding box center [458, 205] width 16 height 8
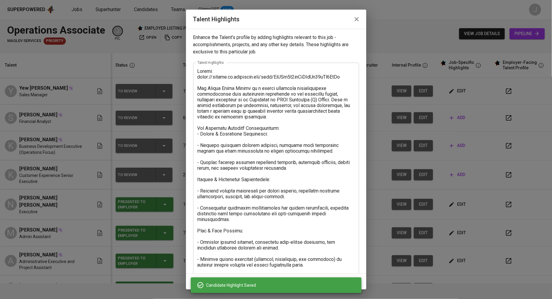
scroll to position [96, 0]
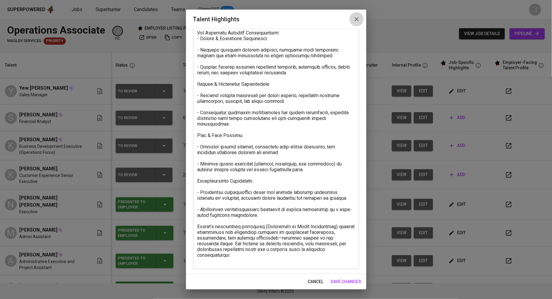
click at [359, 20] on icon "button" at bounding box center [356, 19] width 7 height 7
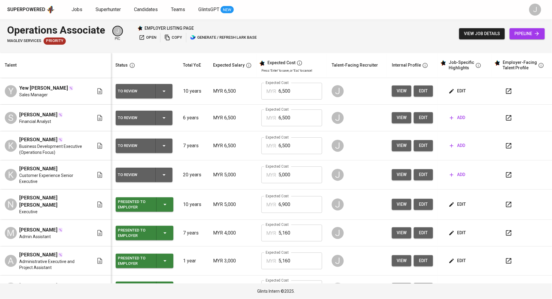
click at [359, 20] on div "Operations Associate Maglev Services Priority J pic employer listing page open …" at bounding box center [276, 33] width 552 height 29
click at [357, 39] on div "Operations Associate Maglev Services Priority J pic employer listing page open …" at bounding box center [276, 33] width 552 height 29
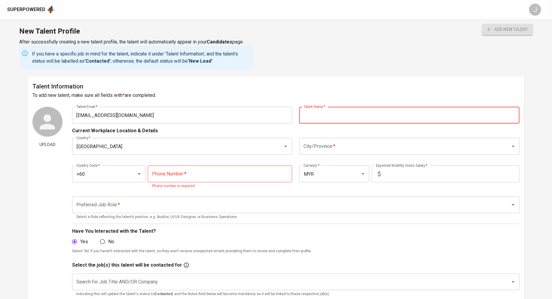
paste input "Yew [PERSON_NAME]"
type input "Yew [PERSON_NAME]"
click at [317, 144] on input "City/Province   *" at bounding box center [401, 146] width 198 height 11
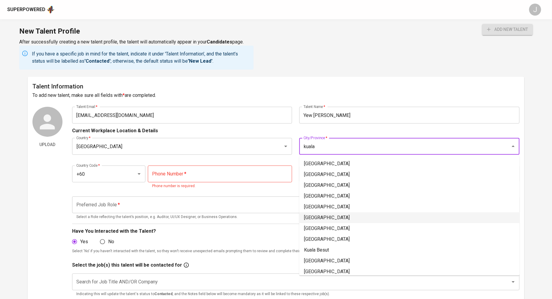
click at [320, 218] on li "[GEOGRAPHIC_DATA]" at bounding box center [409, 218] width 220 height 11
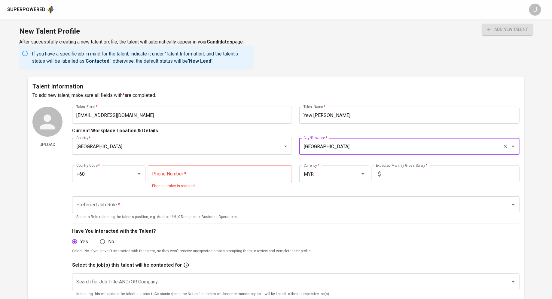
type input "[GEOGRAPHIC_DATA]"
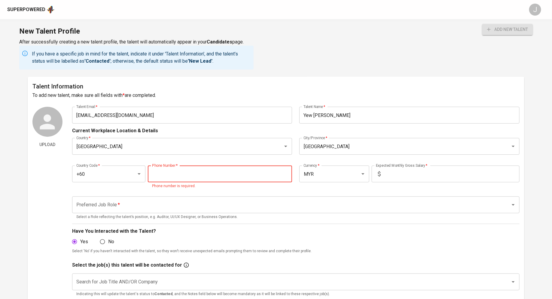
click at [227, 172] on input "tel" at bounding box center [220, 174] width 144 height 17
paste input "tel"
paste input "16-421-3146"
type input "16-421-3146"
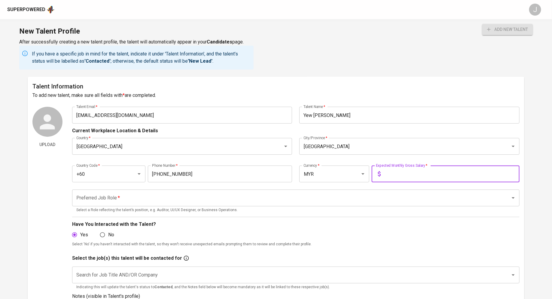
click at [415, 176] on input "text" at bounding box center [451, 174] width 136 height 17
type input "6,500"
click at [135, 200] on input "Preferred Job Role   *" at bounding box center [287, 198] width 425 height 11
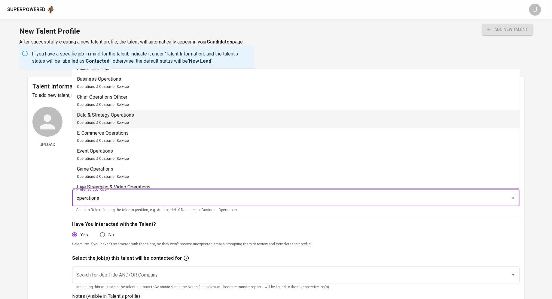
scroll to position [14, 0]
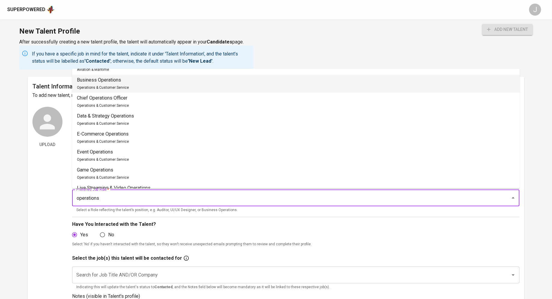
click at [141, 87] on li "Business Operations Operations & Customer Service" at bounding box center [296, 84] width 448 height 18
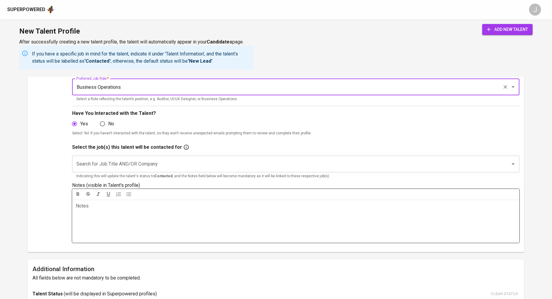
scroll to position [133, 0]
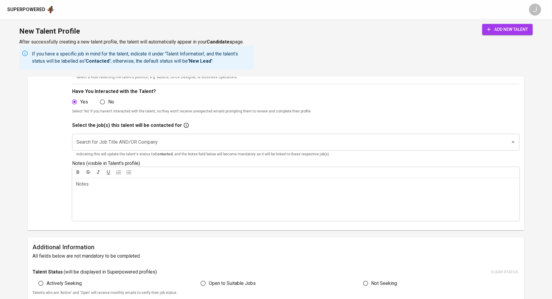
click at [161, 148] on div "Search for Job Title AND/OR Company" at bounding box center [295, 142] width 447 height 17
type input "Business Operations"
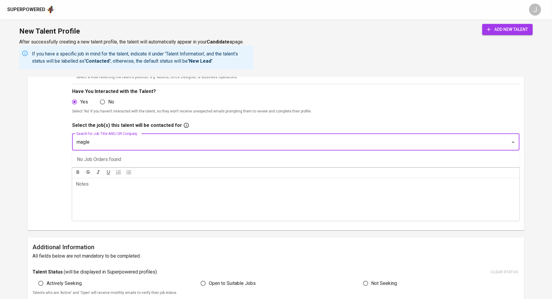
type input "maglev"
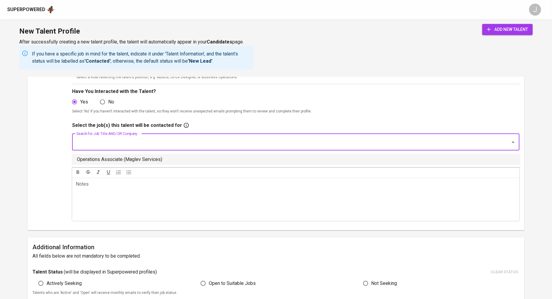
click at [148, 164] on li "Operations Associate (Maglev Services)" at bounding box center [296, 159] width 448 height 11
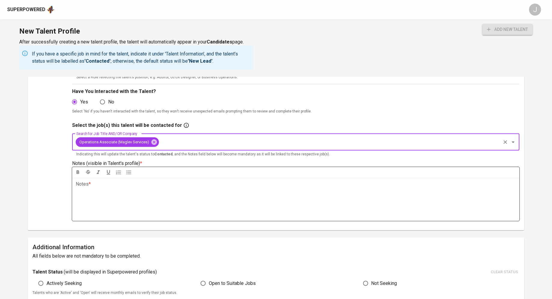
click at [150, 197] on div "Notes * ﻿" at bounding box center [295, 199] width 447 height 43
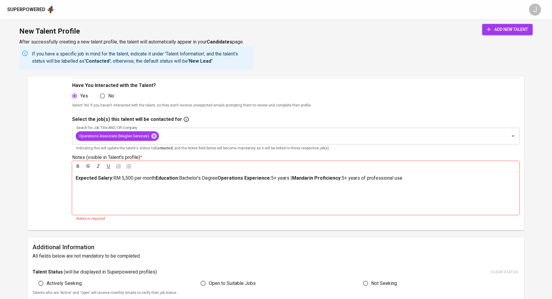
scroll to position [141, 0]
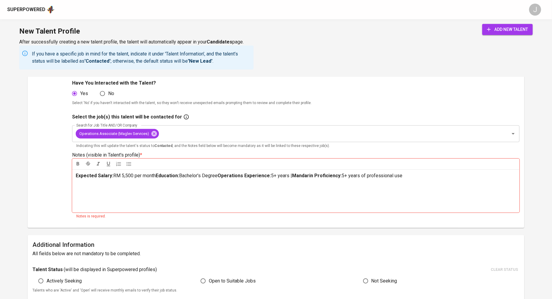
click at [156, 177] on span "Education:" at bounding box center [167, 176] width 23 height 6
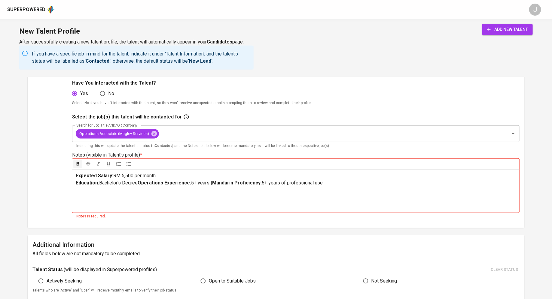
click at [139, 185] on span "Operations Experience:" at bounding box center [164, 183] width 53 height 6
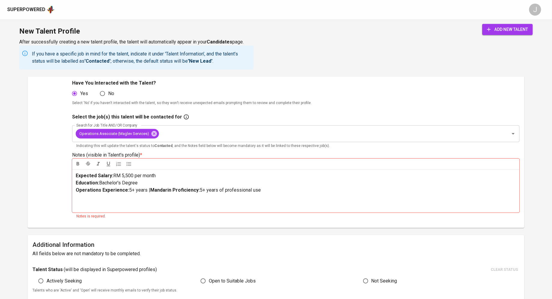
click at [144, 192] on span "5+ years |" at bounding box center [139, 190] width 21 height 6
drag, startPoint x: 146, startPoint y: 191, endPoint x: 299, endPoint y: 194, distance: 153.2
click at [299, 194] on div "Expected Salary: RM 5,500 per month Education: Bachelor's Degree Operations Exp…" at bounding box center [295, 191] width 447 height 43
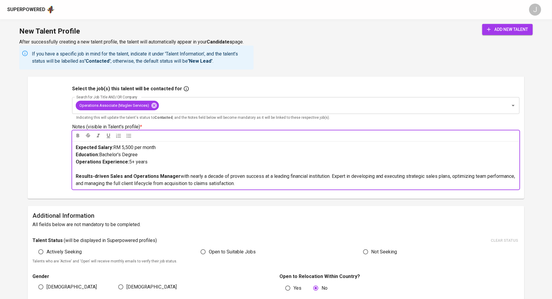
scroll to position [170, 0]
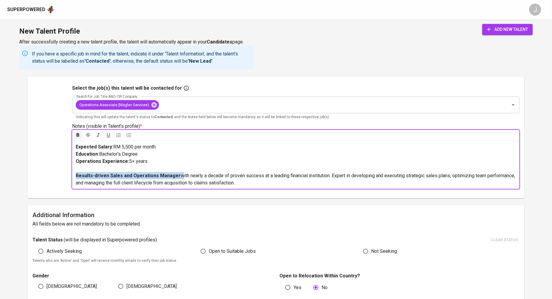
drag, startPoint x: 77, startPoint y: 176, endPoint x: 175, endPoint y: 179, distance: 98.3
click at [175, 179] on p "Results-driven Sales and Operations Manager with nearly a decade of proven succ…" at bounding box center [296, 179] width 440 height 14
click at [105, 179] on p "Results-driven Sales and Operations Manager with nearly a decade of proven succ…" at bounding box center [296, 179] width 440 height 14
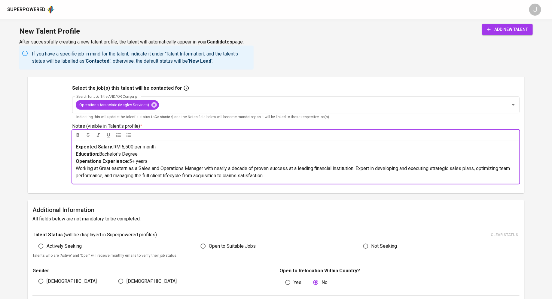
click at [514, 28] on span "add new talent" at bounding box center [507, 30] width 41 height 8
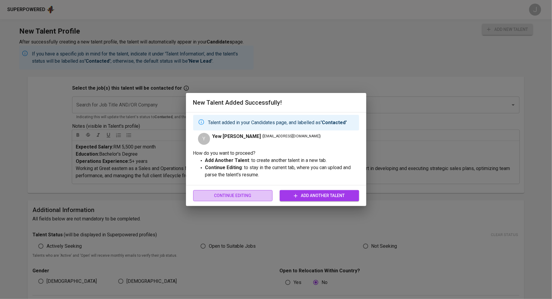
click at [250, 197] on span "Continue Editing" at bounding box center [233, 196] width 70 height 8
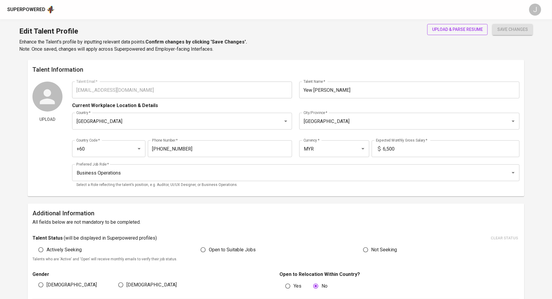
click at [454, 32] on span "upload & parse resume" at bounding box center [457, 30] width 51 height 8
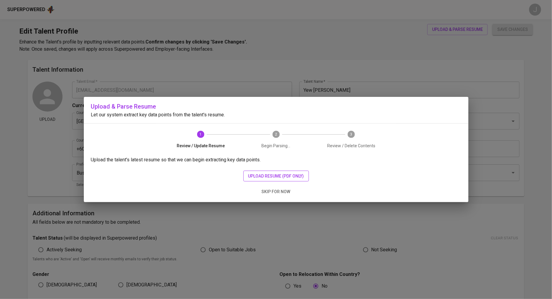
click at [251, 174] on span "upload resume (pdf only)" at bounding box center [276, 177] width 56 height 8
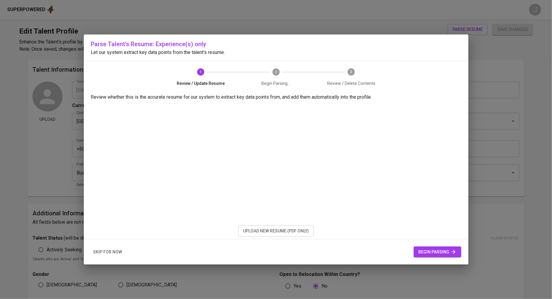
click at [446, 253] on span "begin parsing" at bounding box center [437, 253] width 38 height 8
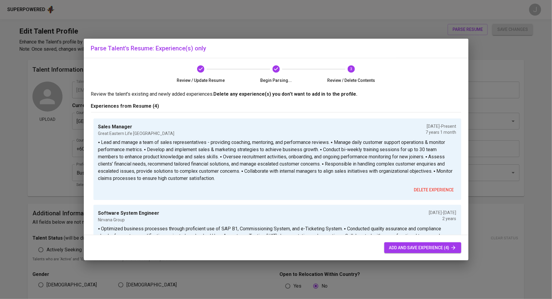
click at [398, 246] on span "add and save experience (4)" at bounding box center [422, 248] width 67 height 8
radio input "true"
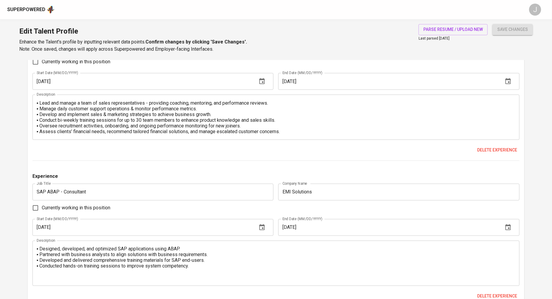
scroll to position [759, 0]
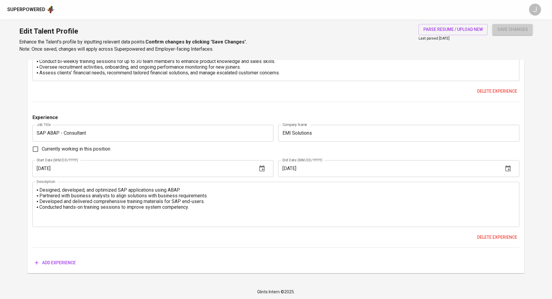
click at [517, 32] on span "save changes" at bounding box center [512, 30] width 31 height 8
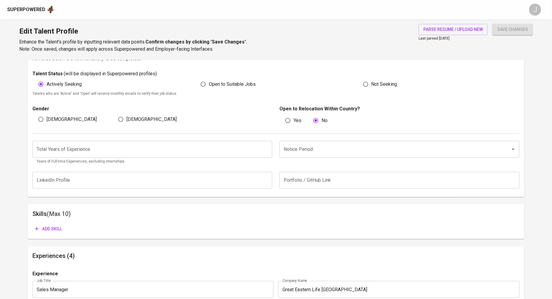
scroll to position [169, 0]
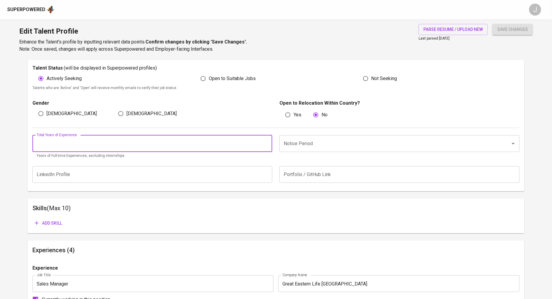
click at [91, 141] on input "number" at bounding box center [152, 143] width 240 height 17
click at [107, 141] on input "number" at bounding box center [152, 143] width 240 height 17
type input "10"
click at [328, 140] on input "Notice Period" at bounding box center [391, 143] width 218 height 11
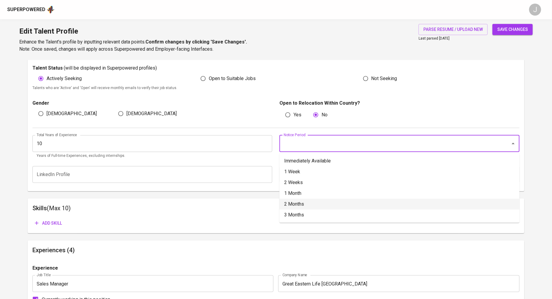
click at [294, 195] on li "1 Month" at bounding box center [399, 193] width 240 height 11
type input "1 Month"
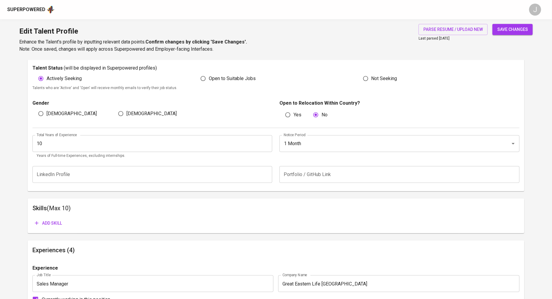
click at [252, 219] on div "Add skill" at bounding box center [275, 223] width 487 height 11
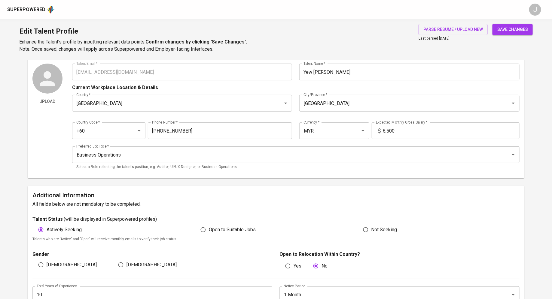
scroll to position [0, 0]
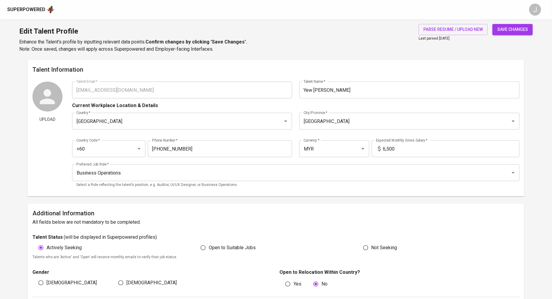
click at [527, 30] on span "save changes" at bounding box center [512, 30] width 31 height 8
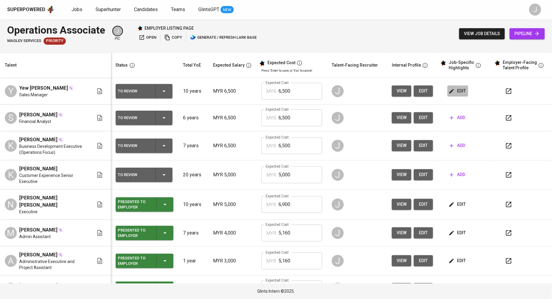
click at [455, 89] on span "edit" at bounding box center [458, 91] width 16 height 8
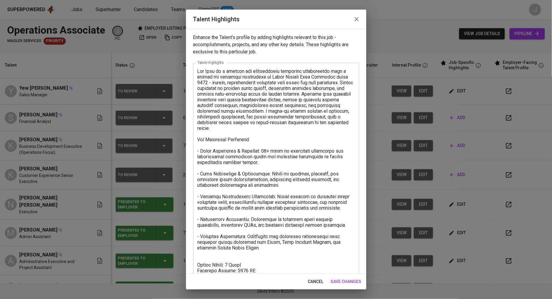
scroll to position [21, 0]
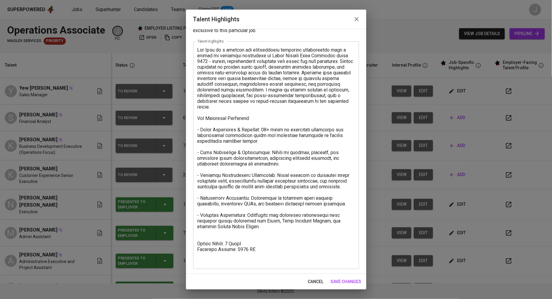
click at [239, 254] on textarea at bounding box center [275, 155] width 157 height 217
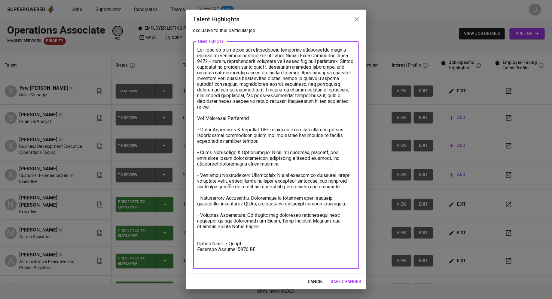
click at [239, 254] on textarea at bounding box center [275, 155] width 157 height 217
click at [311, 254] on textarea at bounding box center [275, 155] width 157 height 217
type textarea "Yew Hooi is a dynamic and accomplished insurance professional with a decade of …"
click at [314, 265] on div "x Talent Highlights" at bounding box center [276, 155] width 166 height 228
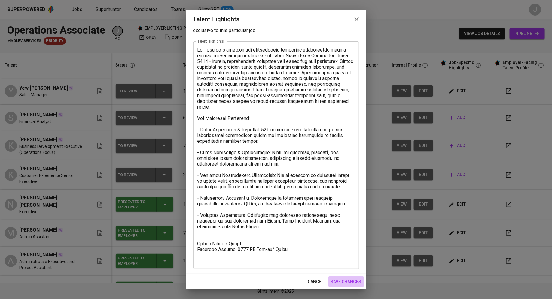
click at [339, 282] on span "save changes" at bounding box center [346, 282] width 31 height 8
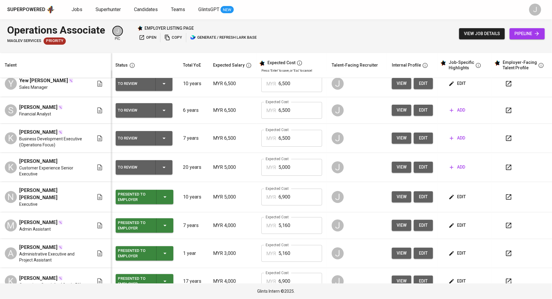
scroll to position [2, 0]
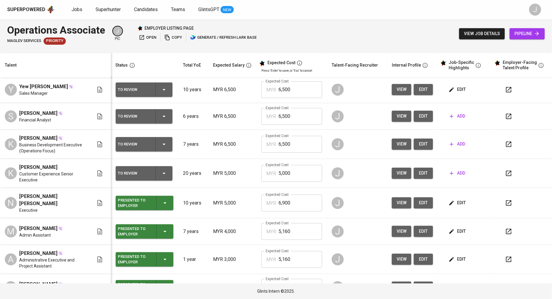
click at [451, 116] on span "add" at bounding box center [457, 117] width 15 height 8
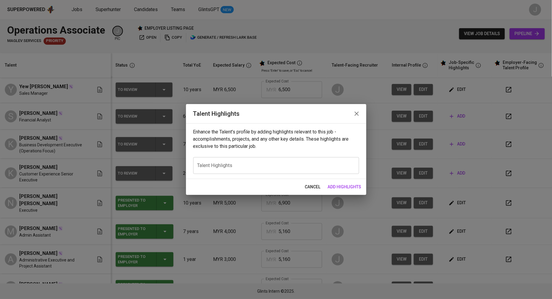
click at [220, 162] on div "x Talent Highlights" at bounding box center [276, 165] width 166 height 17
paste textarea "[PERSON_NAME] is a meticulous and accomplished Financial & Data Analyst with ov…"
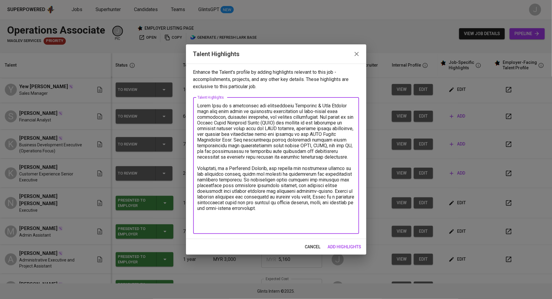
type textarea "[PERSON_NAME] is a meticulous and accomplished Financial & Data Analyst with ov…"
click at [351, 246] on span "add highlights" at bounding box center [345, 248] width 34 height 8
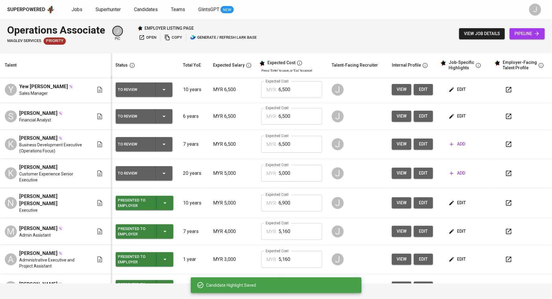
click at [453, 90] on span "edit" at bounding box center [458, 90] width 16 height 8
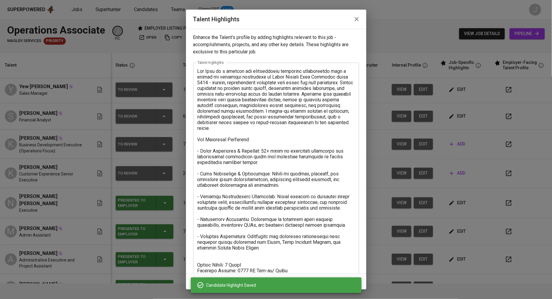
scroll to position [21, 0]
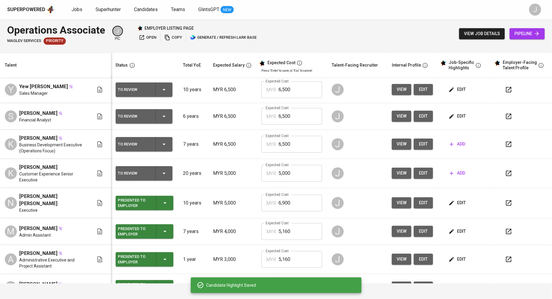
click at [447, 122] on td "edit" at bounding box center [465, 116] width 54 height 27
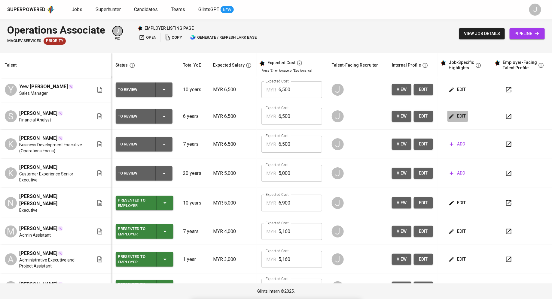
click at [452, 115] on span "edit" at bounding box center [458, 117] width 16 height 8
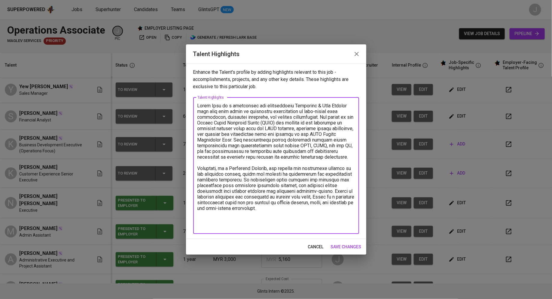
click at [248, 222] on textarea at bounding box center [275, 166] width 157 height 126
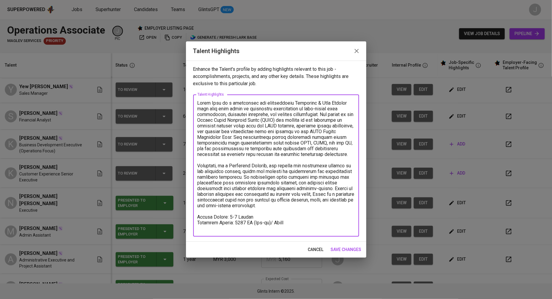
type textarea "[PERSON_NAME] is a meticulous and accomplished Financial & Data Analyst with ov…"
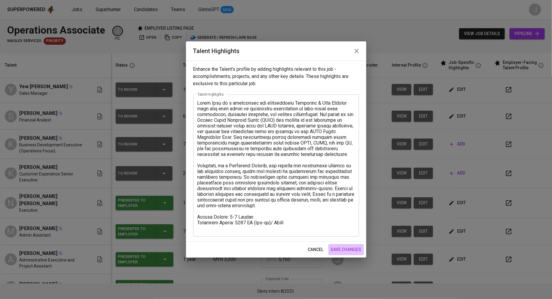
click at [338, 250] on span "save changes" at bounding box center [346, 250] width 31 height 8
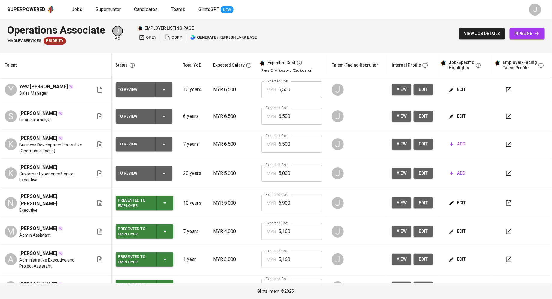
click at [448, 142] on icon "button" at bounding box center [451, 144] width 6 height 6
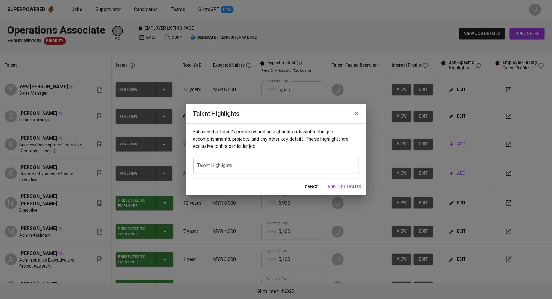
click at [262, 165] on textarea at bounding box center [275, 166] width 157 height 6
paste textarea "Ka Yin Sim is a results-driven Operations Executive with a strong background in…"
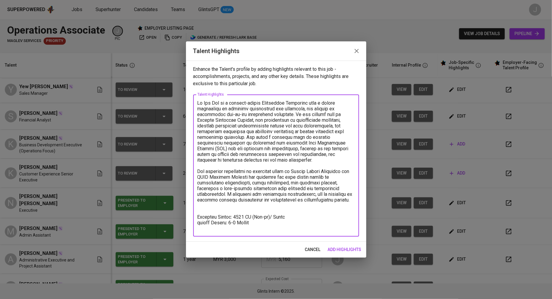
type textarea "Ka Yin Sim is a results-driven Operations Executive with a strong background in…"
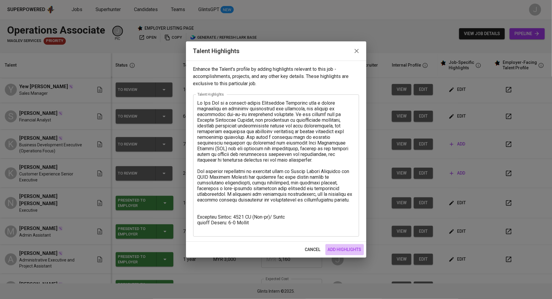
click at [341, 251] on span "add highlights" at bounding box center [345, 250] width 34 height 8
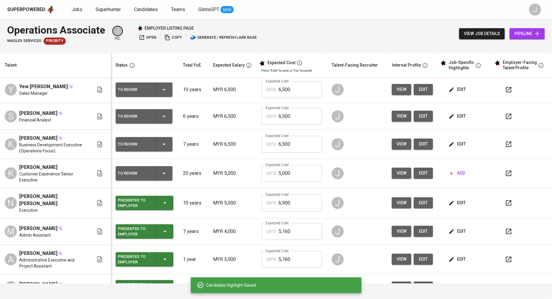
click at [155, 92] on div "To Review" at bounding box center [144, 90] width 52 height 14
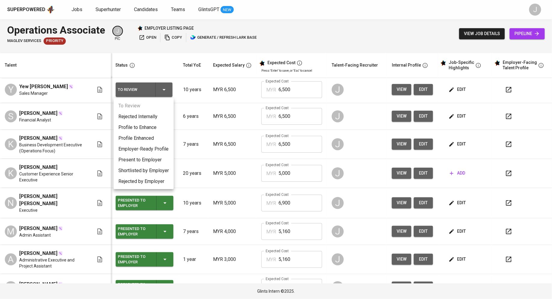
click at [144, 158] on li "Present to Employer" at bounding box center [144, 160] width 60 height 11
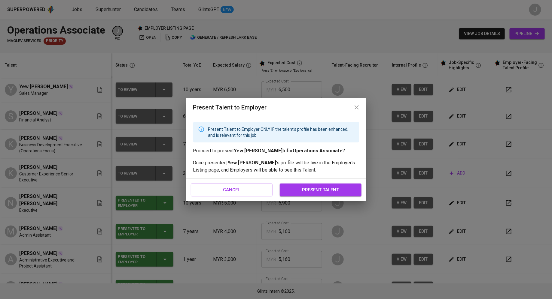
click at [314, 191] on span "present talent" at bounding box center [320, 190] width 68 height 8
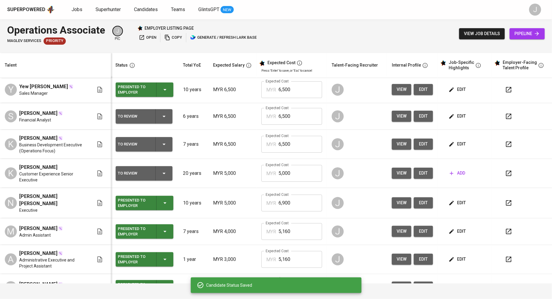
click at [140, 117] on div "To Review" at bounding box center [134, 117] width 32 height 8
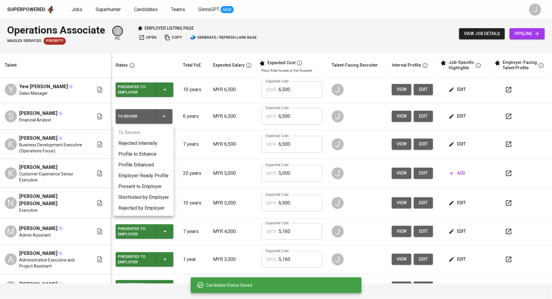
click at [139, 184] on li "Present to Employer" at bounding box center [144, 186] width 60 height 11
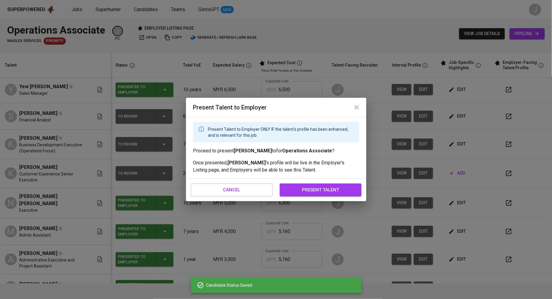
click at [324, 187] on span "present talent" at bounding box center [320, 190] width 68 height 8
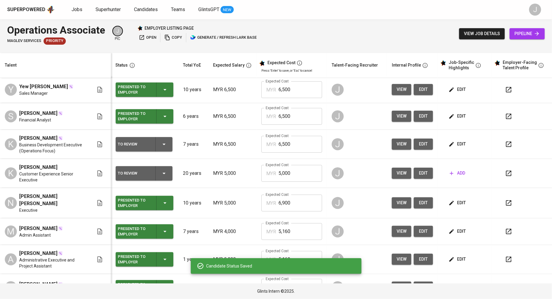
click at [132, 144] on div "To Review" at bounding box center [134, 145] width 32 height 8
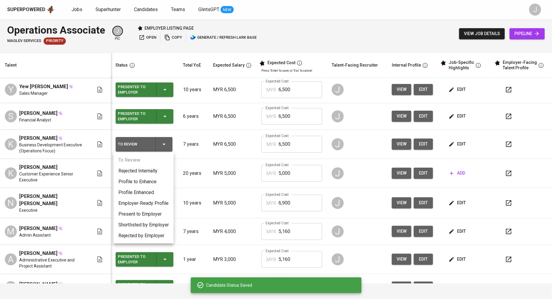
click at [150, 213] on li "Present to Employer" at bounding box center [144, 214] width 60 height 11
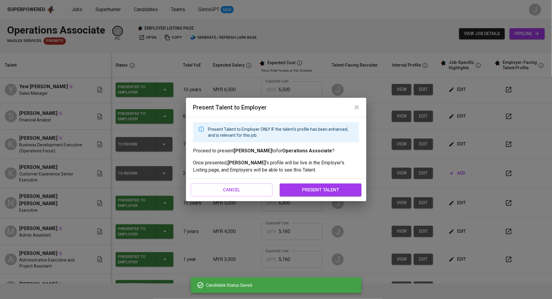
click at [306, 188] on span "present talent" at bounding box center [320, 190] width 68 height 8
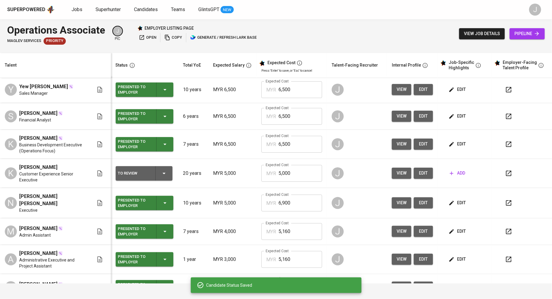
click at [155, 35] on span "open" at bounding box center [147, 37] width 17 height 7
click at [292, 86] on input "6,500" at bounding box center [300, 89] width 44 height 17
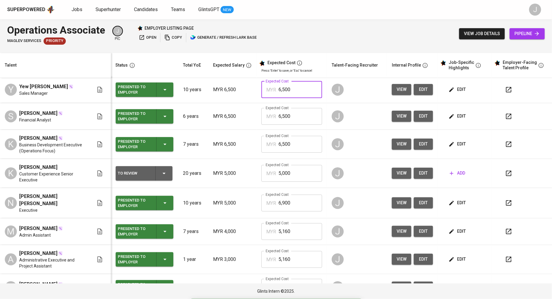
click at [292, 86] on input "6,500" at bounding box center [300, 89] width 44 height 17
type input "8,561"
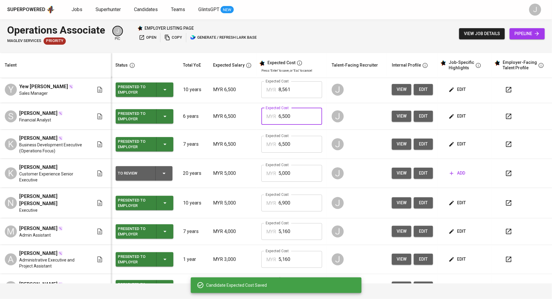
click at [287, 120] on input "6,500" at bounding box center [300, 116] width 44 height 17
type input "8,561"
click at [289, 141] on input "6,500" at bounding box center [300, 144] width 44 height 17
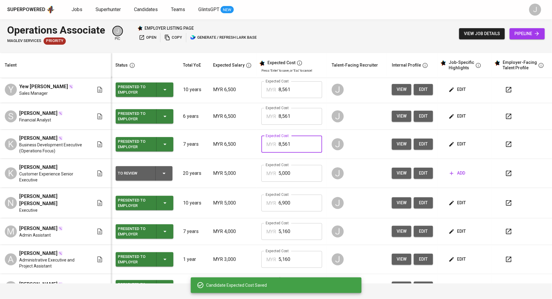
type input "8,561"
click at [453, 143] on span "edit" at bounding box center [458, 145] width 16 height 8
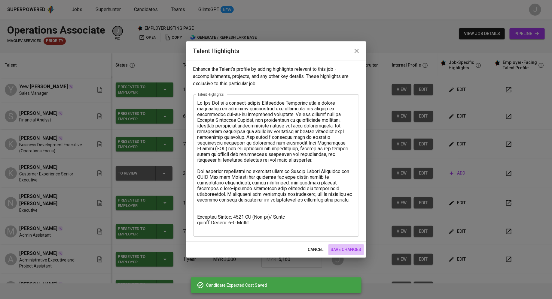
click at [343, 253] on span "save changes" at bounding box center [346, 250] width 31 height 8
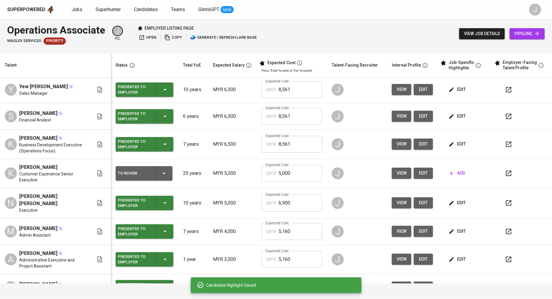
click at [458, 83] on td "edit" at bounding box center [465, 90] width 54 height 27
click at [454, 86] on button "edit" at bounding box center [457, 89] width 21 height 11
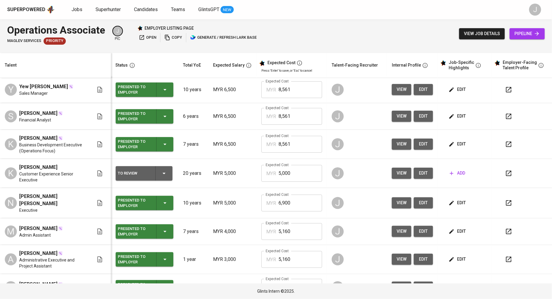
click at [450, 119] on span "edit" at bounding box center [458, 117] width 16 height 8
click at [449, 145] on icon "button" at bounding box center [451, 144] width 5 height 5
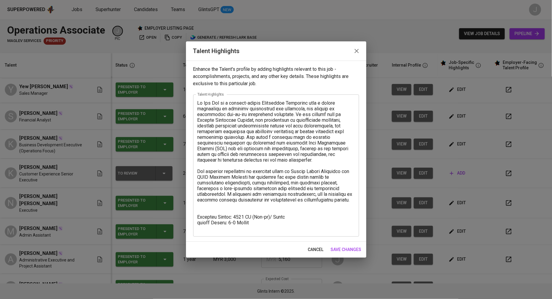
click at [197, 102] on textarea at bounding box center [275, 165] width 157 height 131
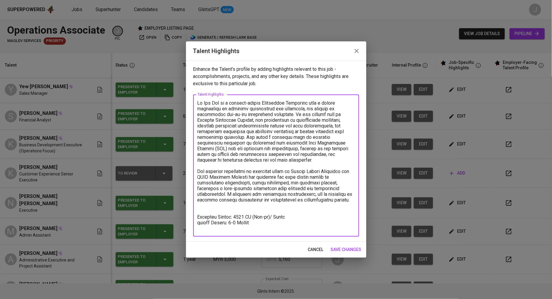
drag, startPoint x: 220, startPoint y: 102, endPoint x: 188, endPoint y: 102, distance: 32.4
click at [188, 102] on div "Enhance the Talent's profile by adding highlights relevant to this job - accomp…" at bounding box center [276, 151] width 180 height 181
click at [199, 104] on textarea at bounding box center [275, 165] width 157 height 131
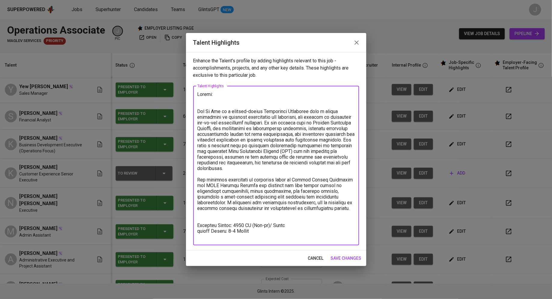
click at [228, 96] on textarea at bounding box center [275, 166] width 157 height 148
paste textarea "https://glints.sg.larksuite.com/wiki/WbQKweiypinQuFk1PISlc5d8gVb"
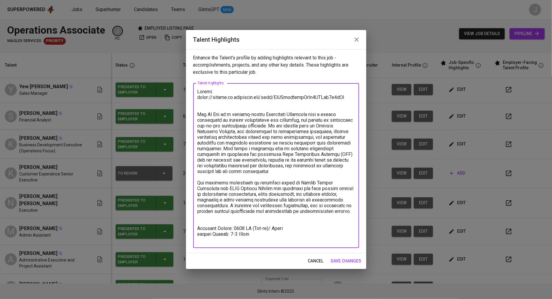
click at [254, 148] on textarea at bounding box center [275, 166] width 157 height 154
type textarea "Resume: https://glints.sg.larksuite.com/wiki/WbQKweiypinQuFk1PISlc5d8gVb Sim Ka…"
click at [338, 258] on span "save changes" at bounding box center [346, 262] width 31 height 8
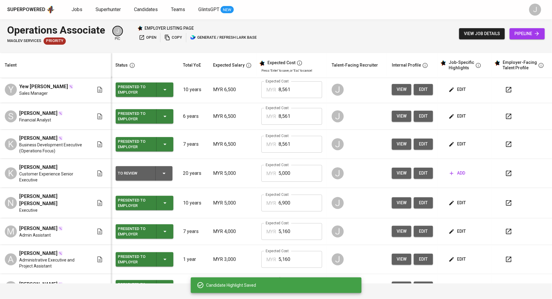
click at [457, 84] on td "edit" at bounding box center [465, 90] width 54 height 27
click at [451, 92] on span "edit" at bounding box center [458, 90] width 16 height 8
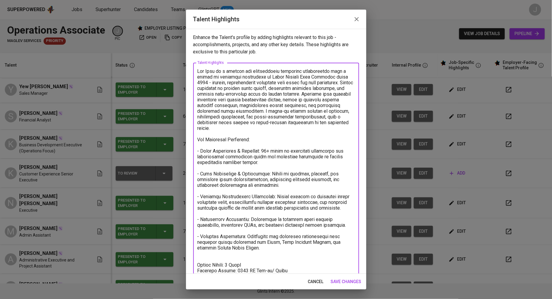
click at [197, 73] on textarea at bounding box center [275, 176] width 157 height 217
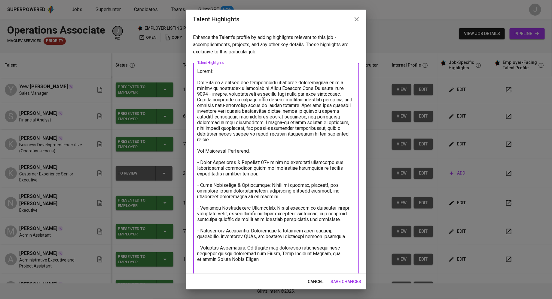
click at [232, 71] on textarea at bounding box center [275, 182] width 157 height 228
paste textarea "[URL][DOMAIN_NAME]"
type textarea "Resume: [URL][DOMAIN_NAME] Yew Hooi is a dynamic and accomplished insurance pro…"
click at [339, 286] on button "save changes" at bounding box center [345, 282] width 35 height 11
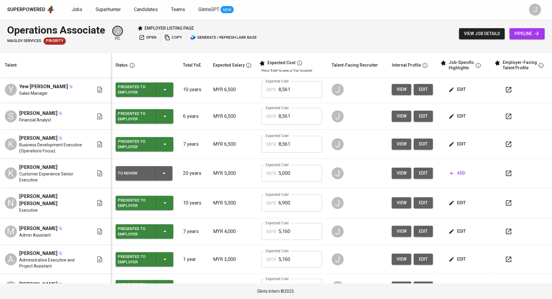
click at [448, 144] on icon "button" at bounding box center [451, 144] width 6 height 6
click at [452, 115] on span "edit" at bounding box center [458, 117] width 16 height 8
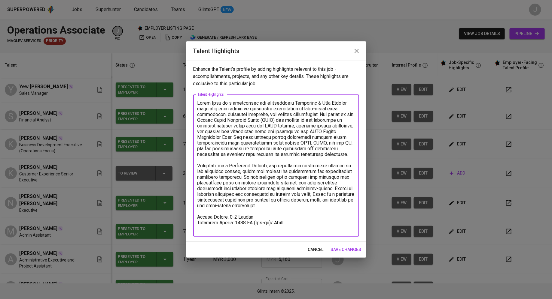
click at [199, 104] on textarea at bounding box center [275, 165] width 157 height 131
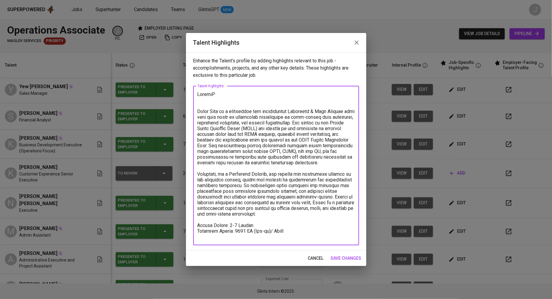
click at [238, 93] on textarea at bounding box center [275, 166] width 157 height 148
paste textarea "[URL][DOMAIN_NAME]"
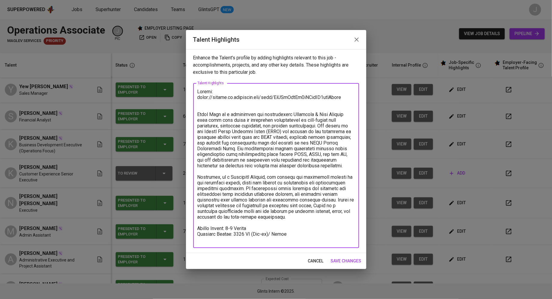
click at [209, 103] on textarea at bounding box center [275, 166] width 157 height 154
click at [241, 184] on textarea at bounding box center [275, 166] width 157 height 154
type textarea "Resume: [URL][DOMAIN_NAME] [PERSON_NAME] is a meticulous and accomplished Finan…"
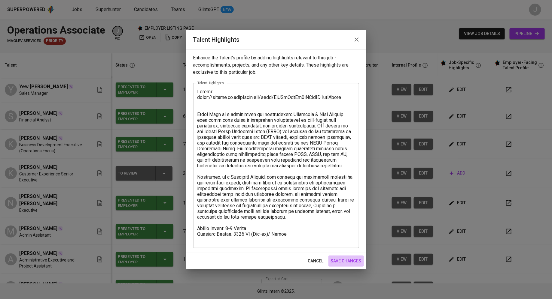
click at [340, 260] on span "save changes" at bounding box center [346, 262] width 31 height 8
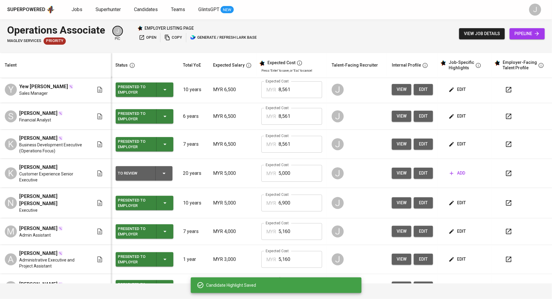
click at [148, 38] on span "open" at bounding box center [147, 37] width 17 height 7
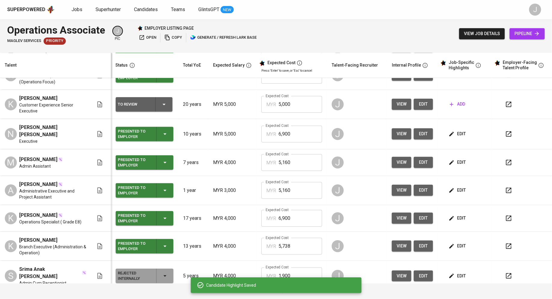
scroll to position [76, 0]
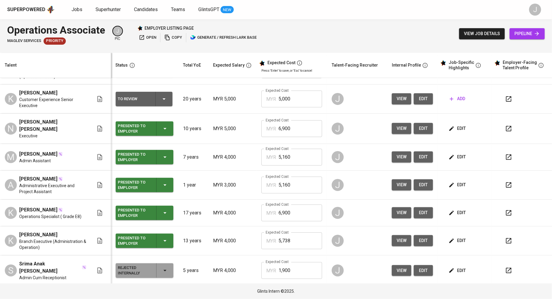
click at [144, 119] on td "Presented to Employer" at bounding box center [144, 129] width 67 height 30
click at [144, 126] on div "Presented to Employer" at bounding box center [134, 128] width 33 height 13
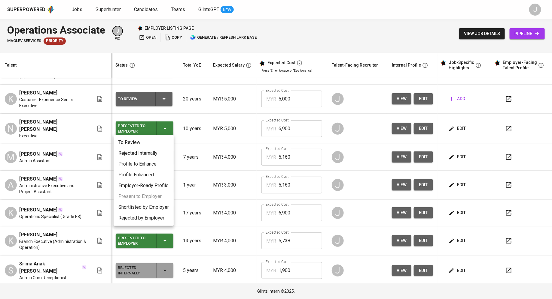
click at [150, 155] on li "Rejected Internally" at bounding box center [144, 153] width 60 height 11
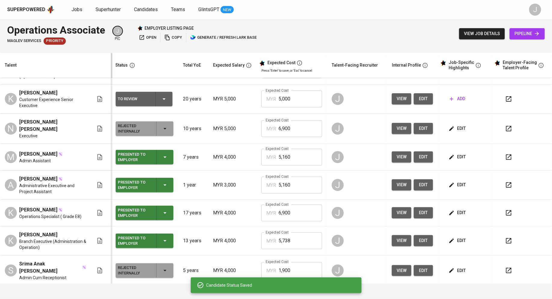
click at [153, 155] on div "Presented to Employer" at bounding box center [144, 157] width 53 height 14
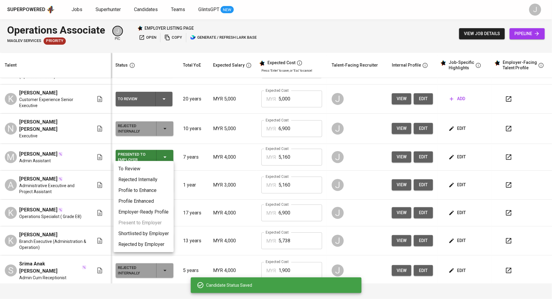
click at [144, 183] on li "Rejected Internally" at bounding box center [144, 180] width 60 height 11
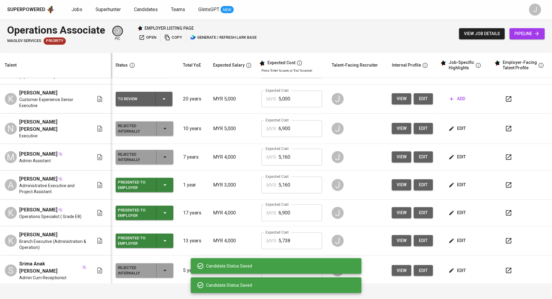
click at [144, 183] on div "Presented to Employer" at bounding box center [134, 185] width 33 height 13
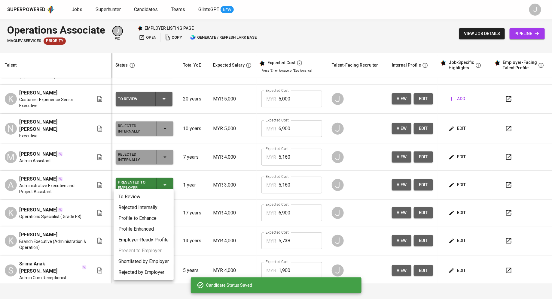
click at [140, 208] on li "Rejected Internally" at bounding box center [144, 207] width 60 height 11
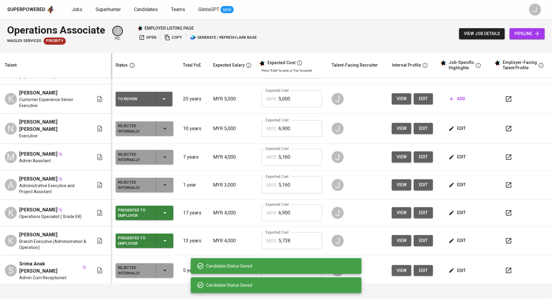
click at [140, 208] on div "Presented to Employer" at bounding box center [134, 213] width 33 height 13
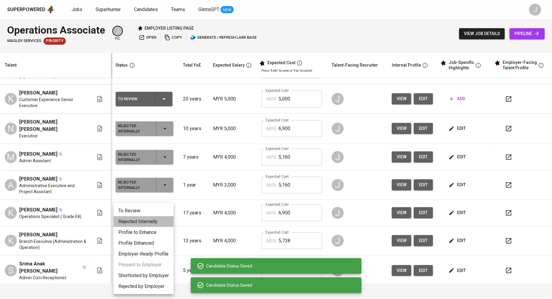
click at [141, 224] on li "Rejected Internally" at bounding box center [144, 222] width 60 height 11
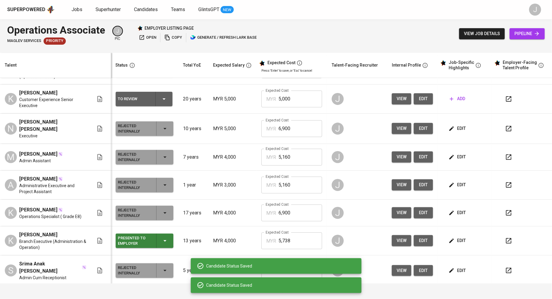
scroll to position [0, 0]
